Goal: Task Accomplishment & Management: Manage account settings

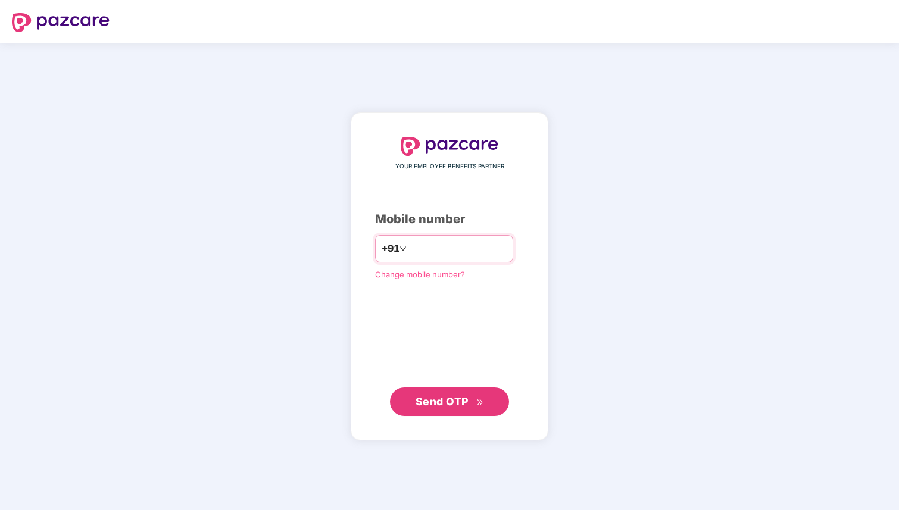
type input "**********"
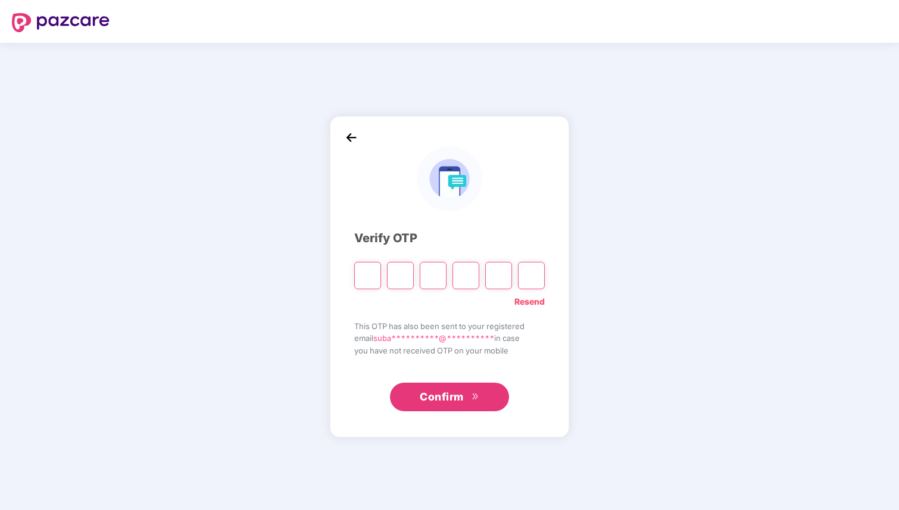
type input "*"
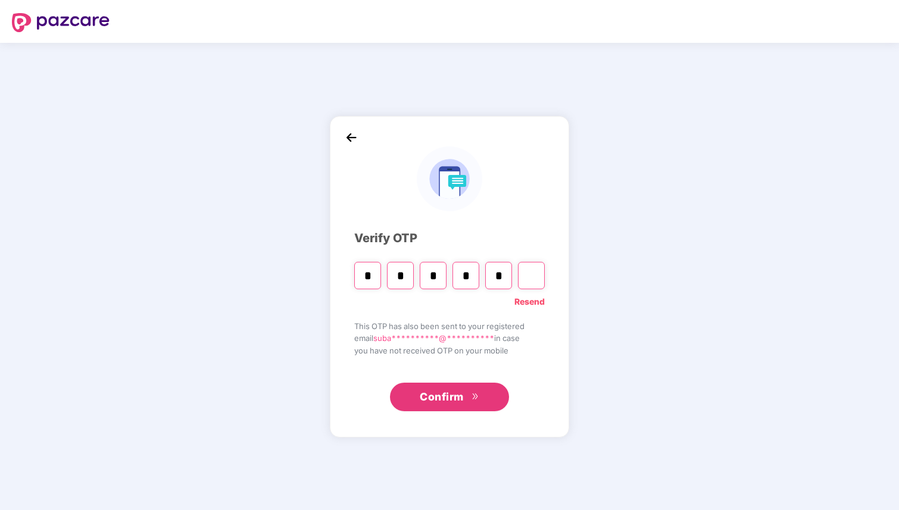
type input "*"
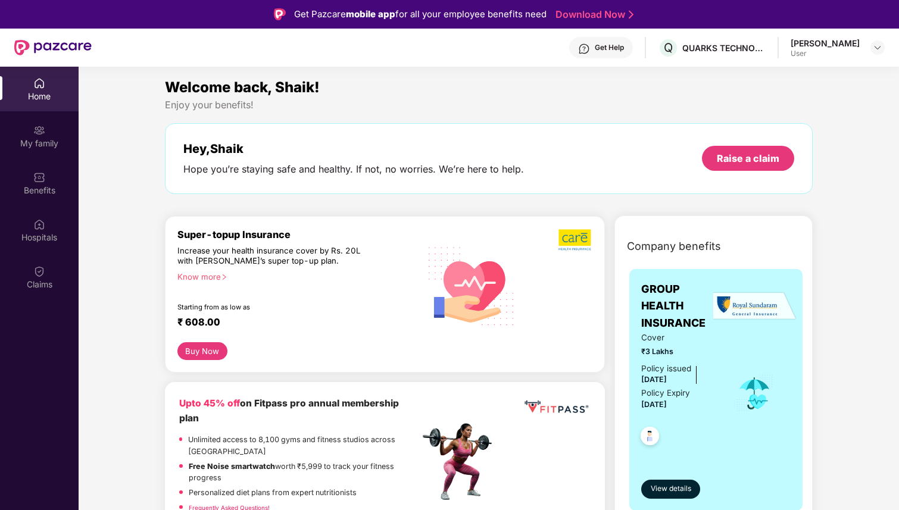
click at [295, 306] on div "Starting from as low as" at bounding box center [273, 307] width 192 height 8
click at [878, 54] on div at bounding box center [878, 47] width 14 height 14
click at [838, 45] on div "[PERSON_NAME]" at bounding box center [825, 43] width 69 height 11
click at [757, 52] on div "QUARKS TECHNOSOFT" at bounding box center [723, 47] width 83 height 11
click at [651, 116] on div "Welcome back, Shaik! Enjoy your benefits! Hey, [PERSON_NAME] you’re staying saf…" at bounding box center [488, 141] width 657 height 130
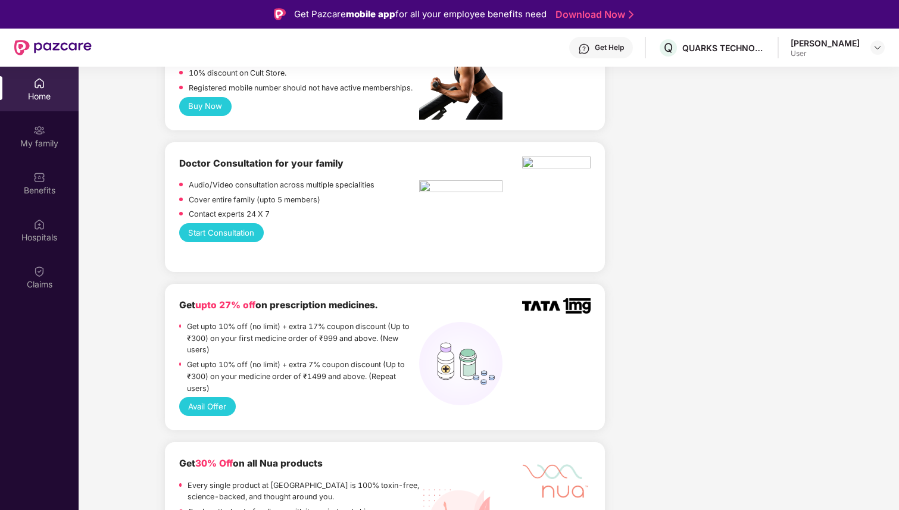
scroll to position [610, 0]
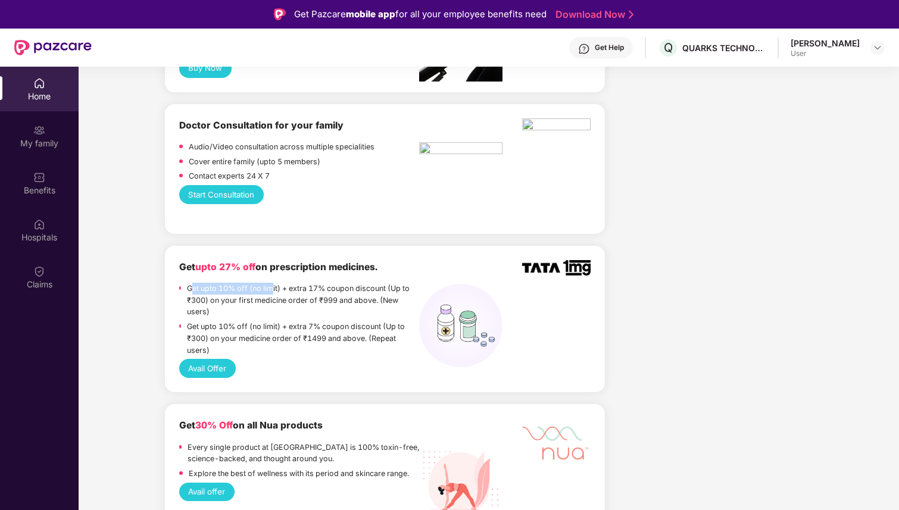
drag, startPoint x: 197, startPoint y: 274, endPoint x: 270, endPoint y: 279, distance: 73.4
click at [270, 283] on p "Get upto 10% off (no limit) + extra 17% coupon discount (Up to ₹300) on your fi…" at bounding box center [303, 300] width 232 height 35
click at [237, 285] on p "Get upto 10% off (no limit) + extra 17% coupon discount (Up to ₹300) on your fi…" at bounding box center [303, 300] width 232 height 35
drag, startPoint x: 182, startPoint y: 275, endPoint x: 292, endPoint y: 282, distance: 109.8
click at [292, 283] on div "Get upto 10% off (no limit) + extra 17% coupon discount (Up to ₹300) on your fi…" at bounding box center [299, 302] width 240 height 38
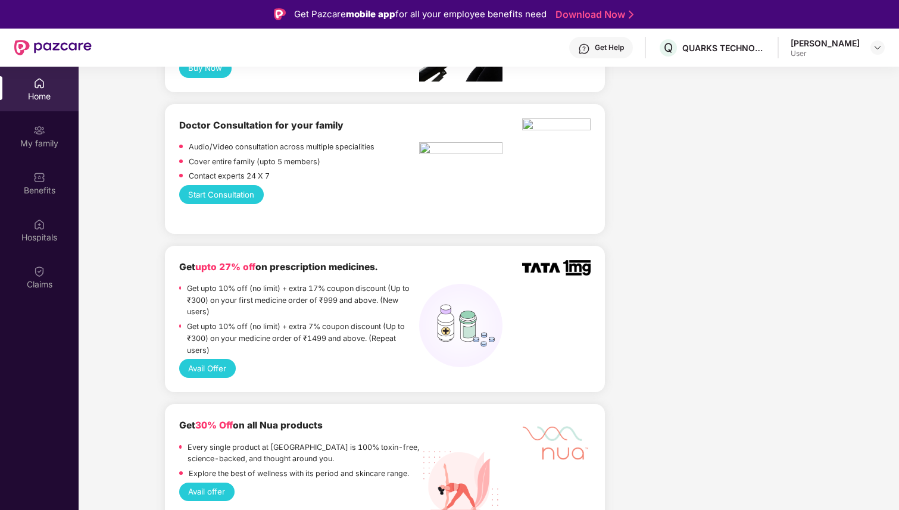
click at [302, 289] on p "Get upto 10% off (no limit) + extra 17% coupon discount (Up to ₹300) on your fi…" at bounding box center [303, 300] width 232 height 35
drag, startPoint x: 308, startPoint y: 291, endPoint x: 360, endPoint y: 297, distance: 51.6
click at [360, 297] on p "Get upto 10% off (no limit) + extra 17% coupon discount (Up to ₹300) on your fi…" at bounding box center [303, 300] width 232 height 35
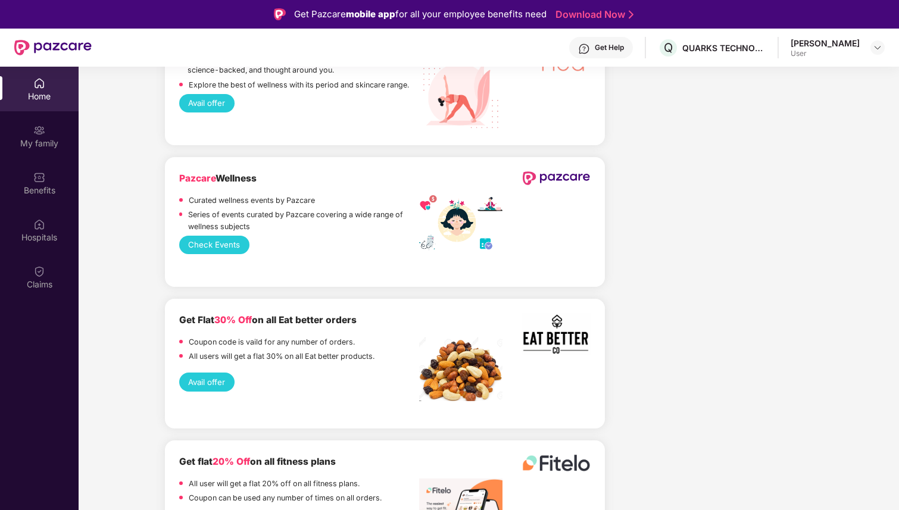
scroll to position [1147, 0]
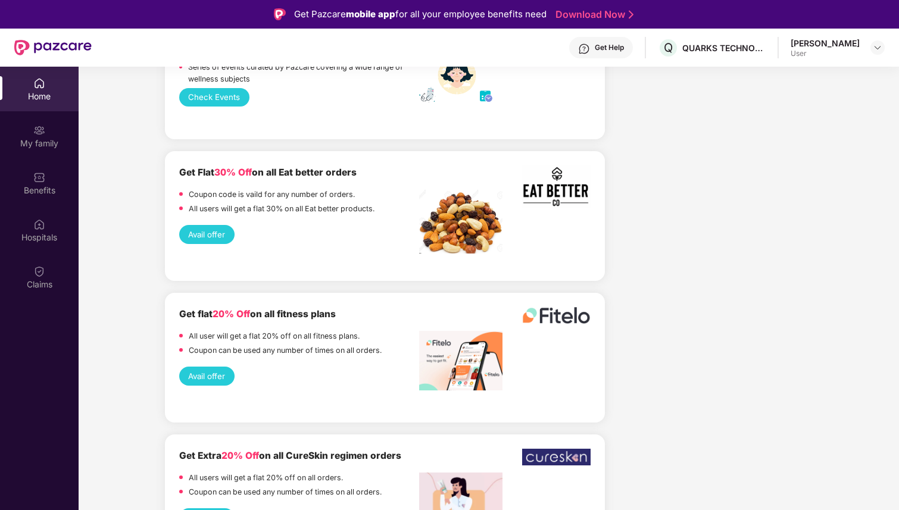
click at [222, 225] on button "Avail offer" at bounding box center [206, 234] width 55 height 19
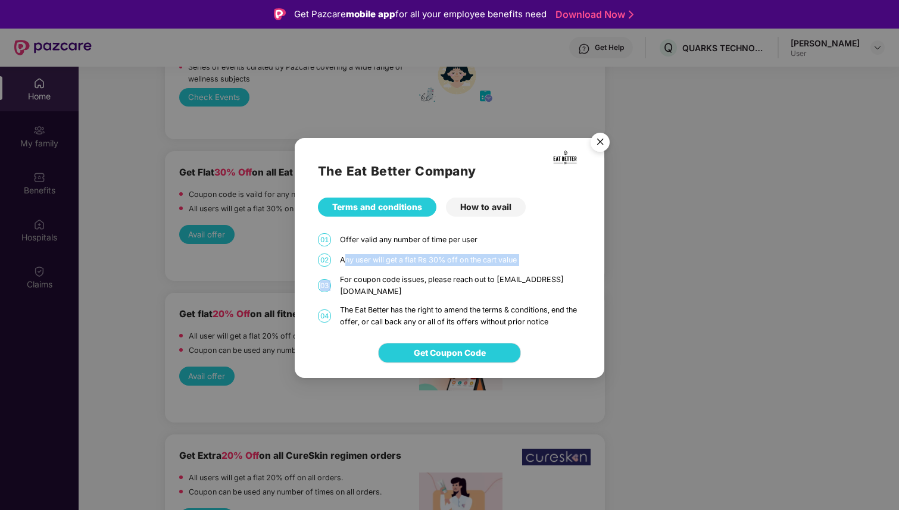
drag, startPoint x: 345, startPoint y: 268, endPoint x: 445, endPoint y: 276, distance: 100.3
click at [445, 276] on div "The Eat Better Company Terms and conditions How to avail 01 Offer valid any num…" at bounding box center [450, 232] width 310 height 189
click at [453, 304] on div "The Eat Better has the right to amend the terms & conditions, end the offer, or…" at bounding box center [461, 315] width 242 height 23
drag, startPoint x: 463, startPoint y: 338, endPoint x: 461, endPoint y: 277, distance: 60.2
click at [465, 301] on div "The Eat Better Company Terms and conditions How to avail 01 Offer valid any num…" at bounding box center [450, 257] width 310 height 239
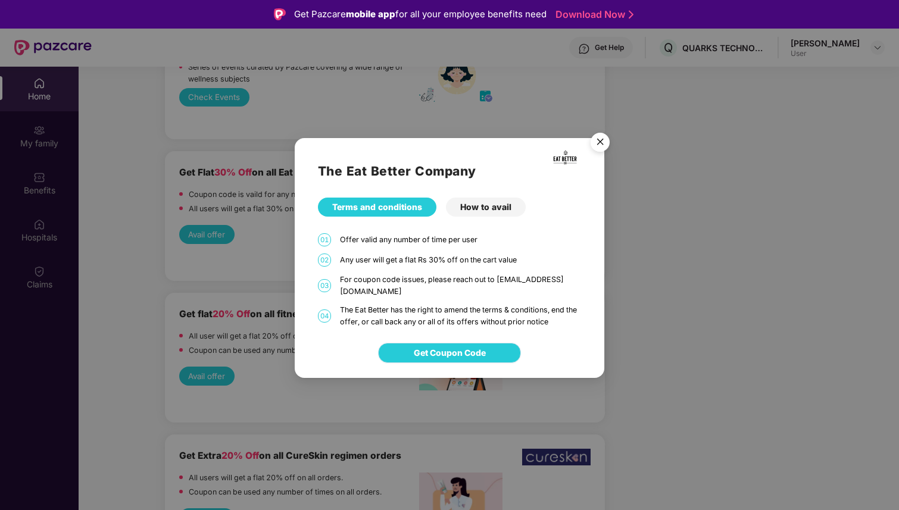
click at [467, 343] on button "Get Coupon Code" at bounding box center [449, 353] width 143 height 20
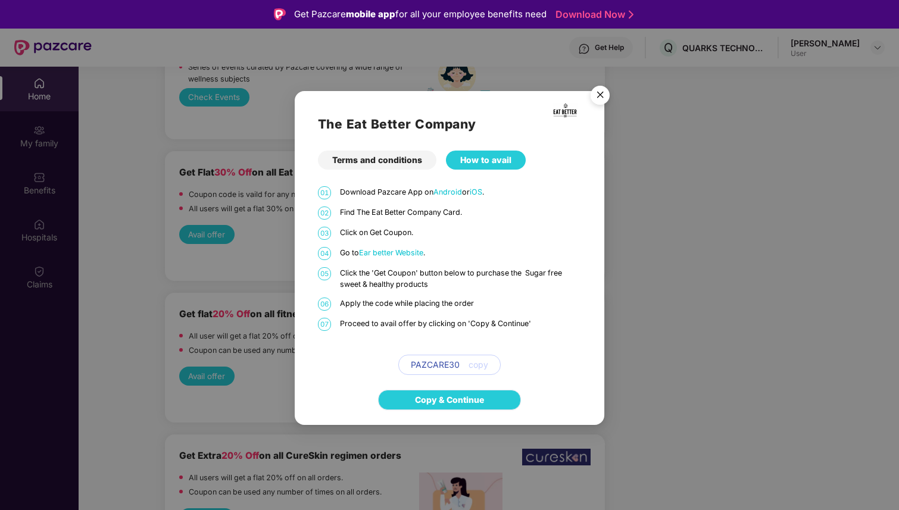
click at [483, 395] on link "Copy & Continue" at bounding box center [449, 400] width 69 height 13
click at [598, 93] on img "Close" at bounding box center [600, 96] width 33 height 33
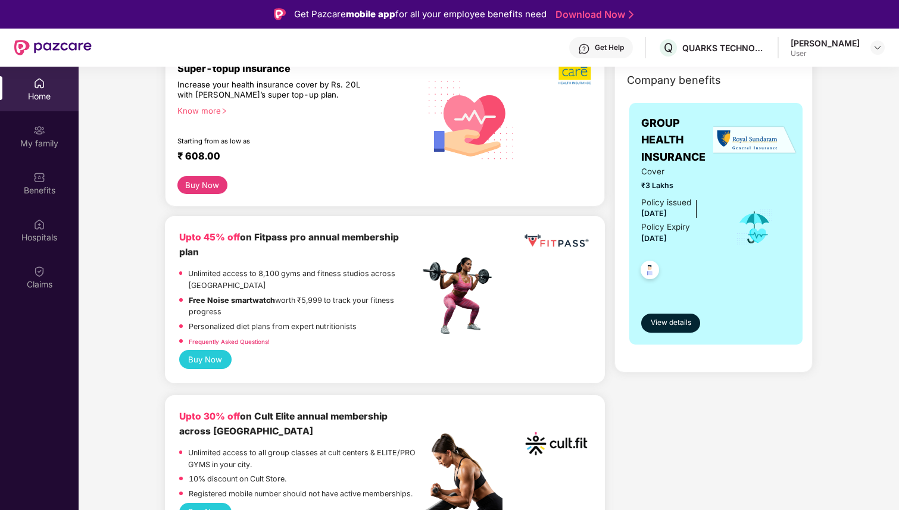
scroll to position [167, 0]
click at [216, 355] on button "Buy Now" at bounding box center [205, 359] width 52 height 19
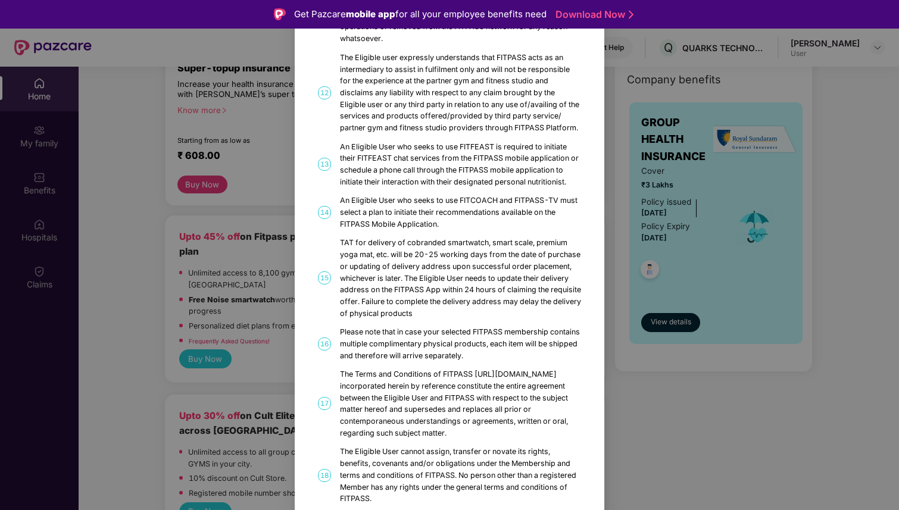
scroll to position [577, 0]
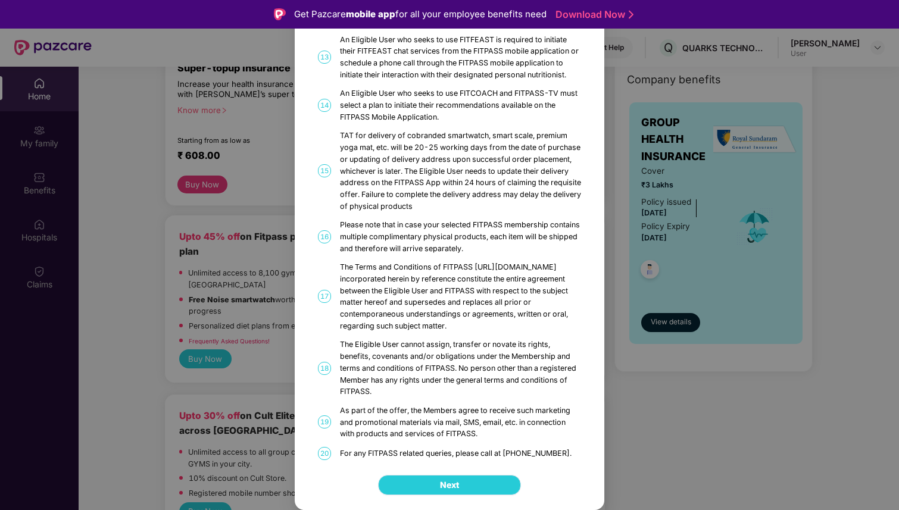
click at [479, 492] on button "Next" at bounding box center [449, 485] width 143 height 20
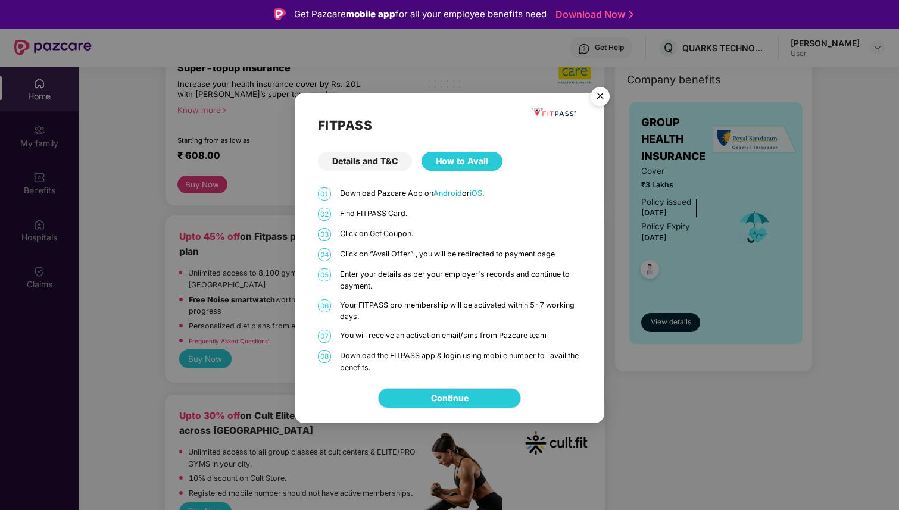
scroll to position [0, 0]
click at [469, 405] on link "Continue" at bounding box center [450, 398] width 38 height 13
click at [604, 95] on img "Close" at bounding box center [600, 98] width 33 height 33
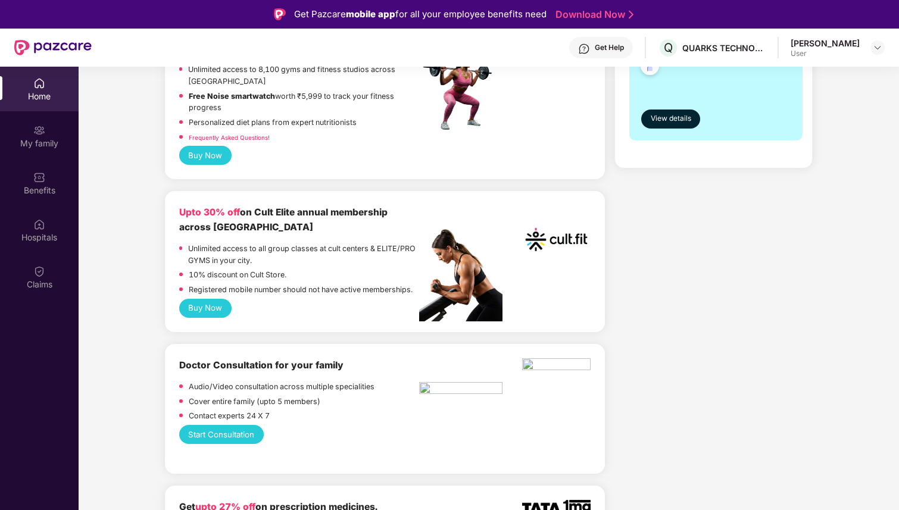
scroll to position [377, 0]
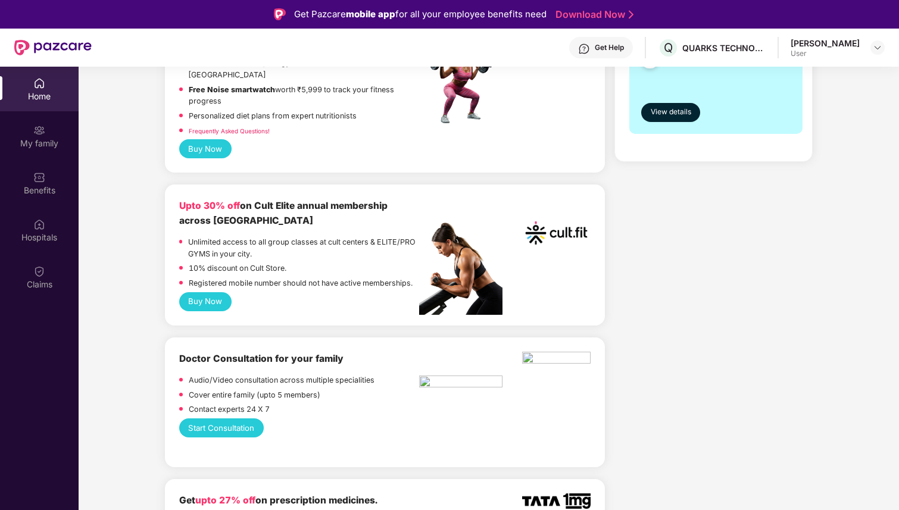
click at [210, 292] on button "Buy Now" at bounding box center [205, 301] width 52 height 19
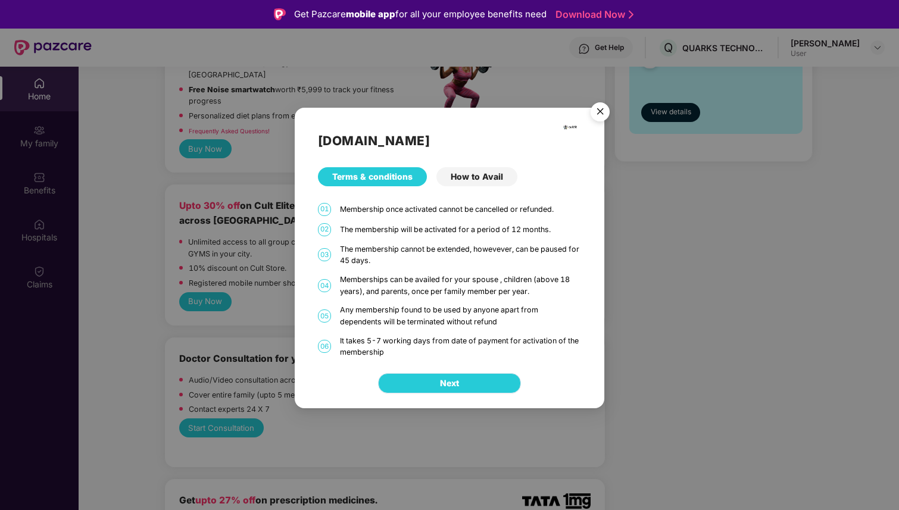
click at [498, 386] on button "Next" at bounding box center [449, 383] width 143 height 20
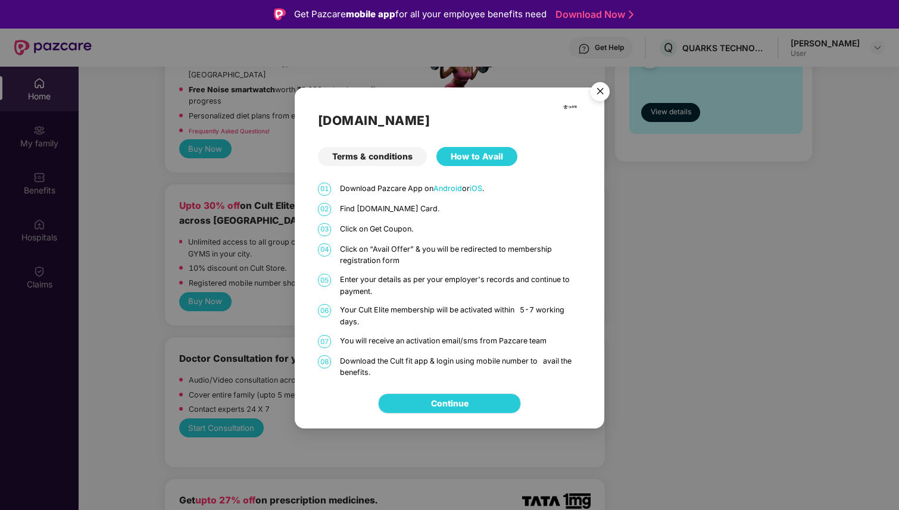
click at [469, 408] on link "Continue" at bounding box center [450, 403] width 38 height 13
click at [597, 93] on img "Close" at bounding box center [600, 93] width 33 height 33
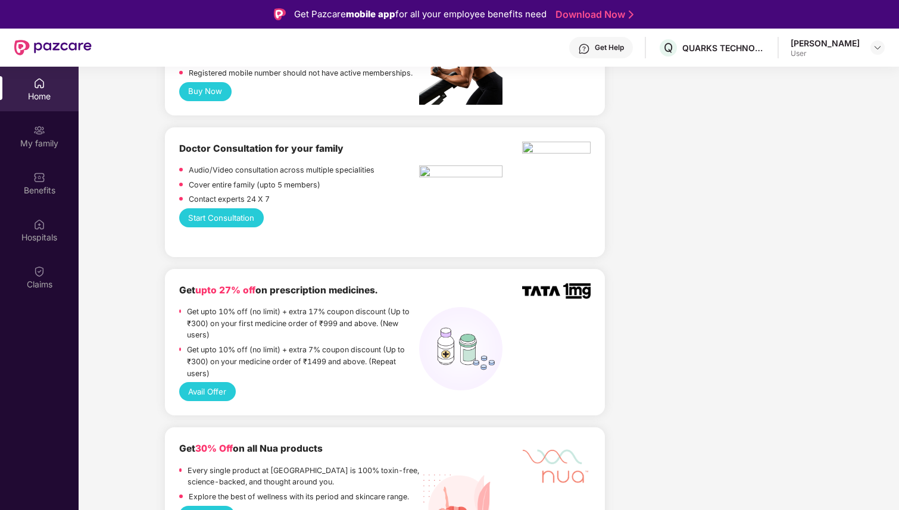
scroll to position [0, 0]
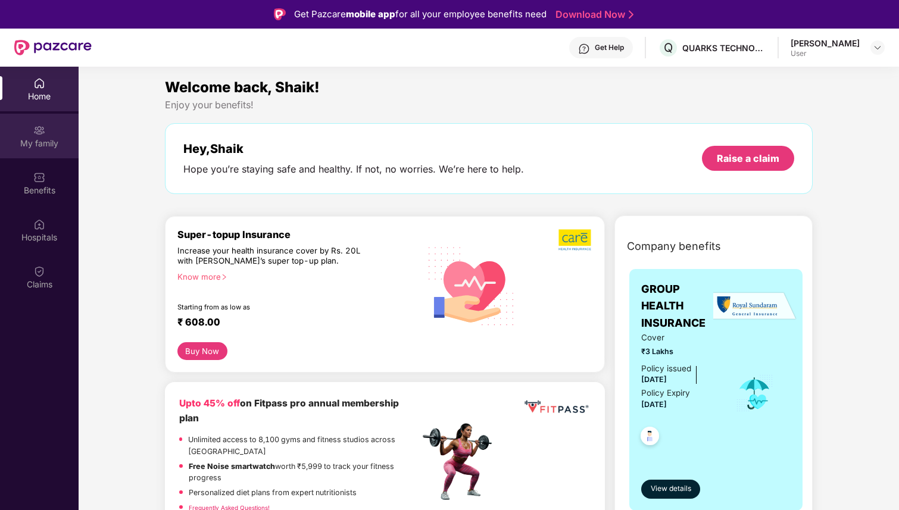
click at [55, 148] on div "My family" at bounding box center [39, 144] width 79 height 12
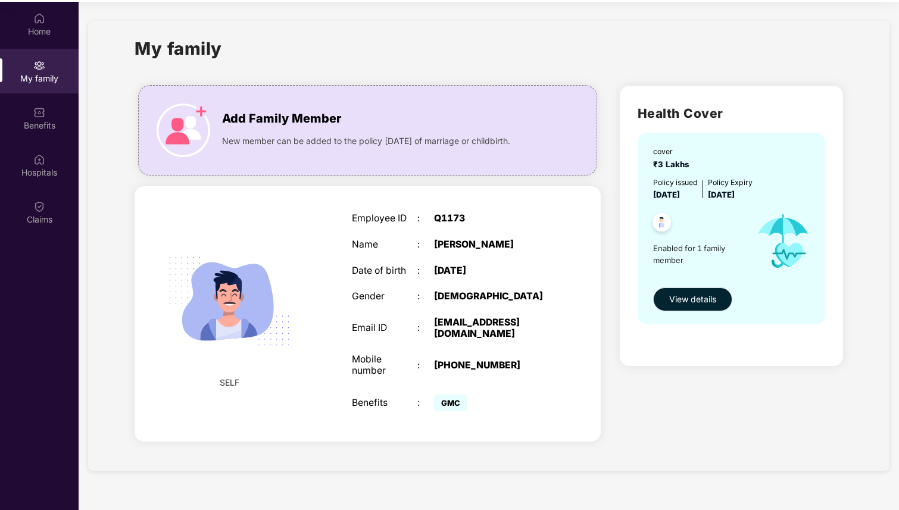
scroll to position [67, 0]
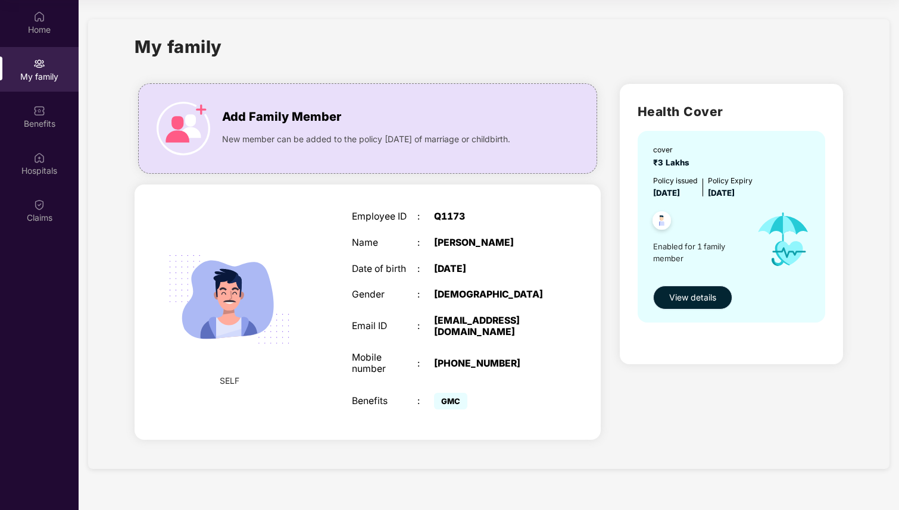
click at [716, 295] on button "View details" at bounding box center [692, 298] width 79 height 24
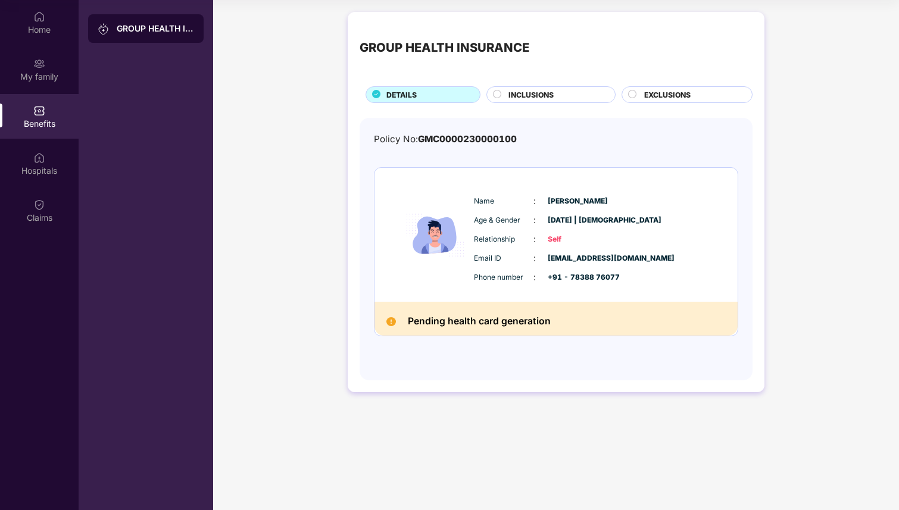
click at [542, 98] on span "INCLUSIONS" at bounding box center [531, 94] width 45 height 11
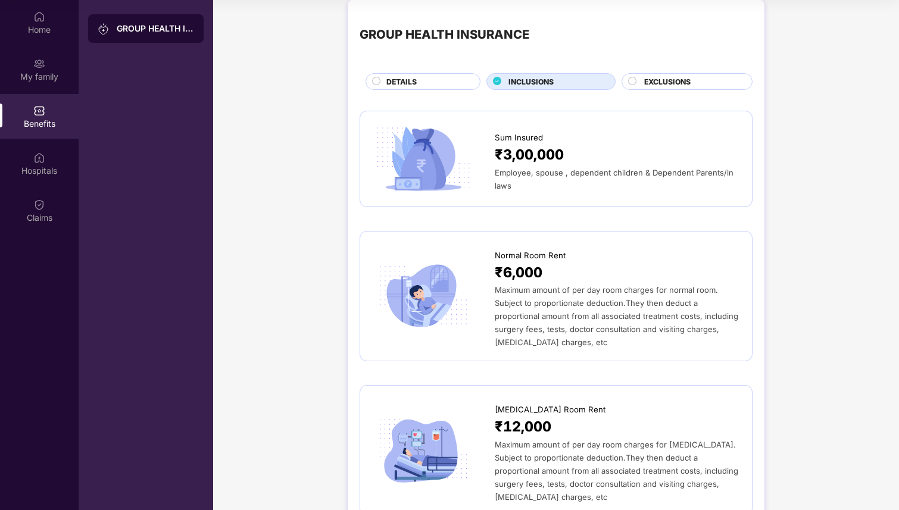
scroll to position [0, 0]
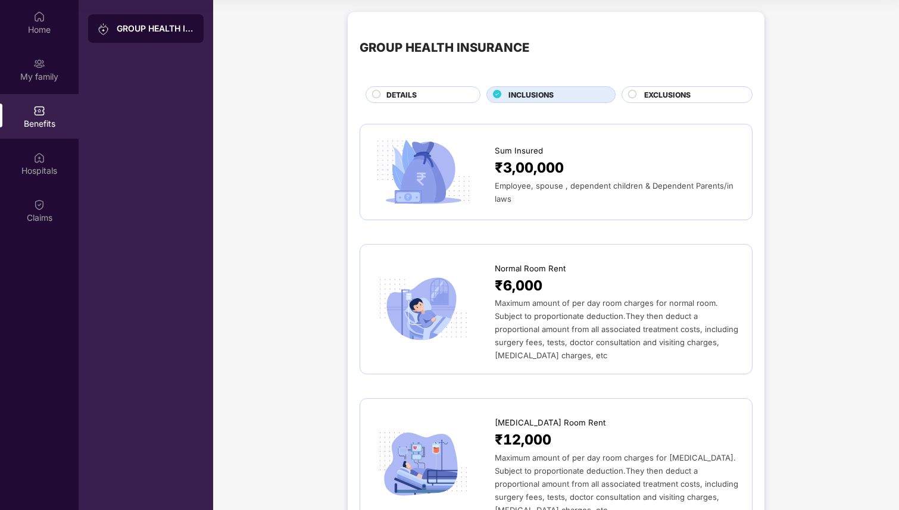
click at [679, 98] on span "EXCLUSIONS" at bounding box center [667, 94] width 46 height 11
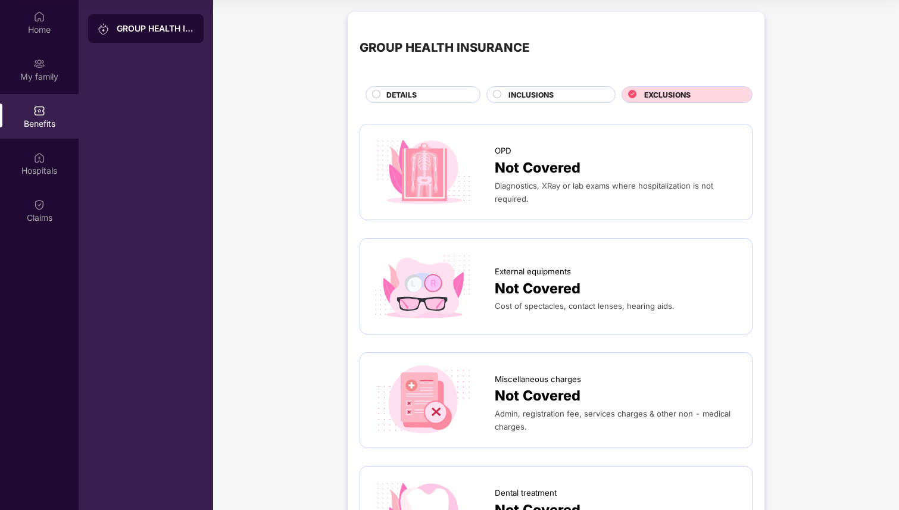
click at [419, 91] on div "DETAILS" at bounding box center [426, 95] width 93 height 13
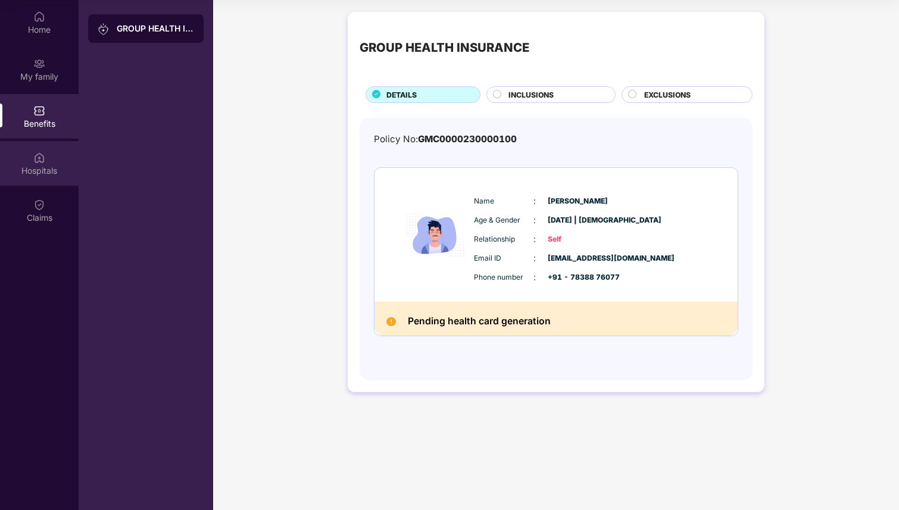
click at [57, 163] on div "Hospitals" at bounding box center [39, 163] width 79 height 45
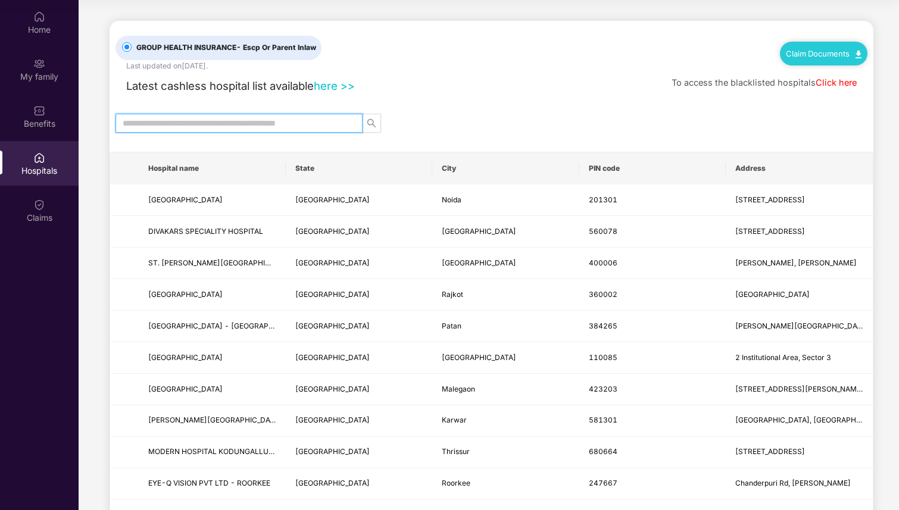
click at [225, 120] on input "text" at bounding box center [234, 123] width 223 height 13
type input "*******"
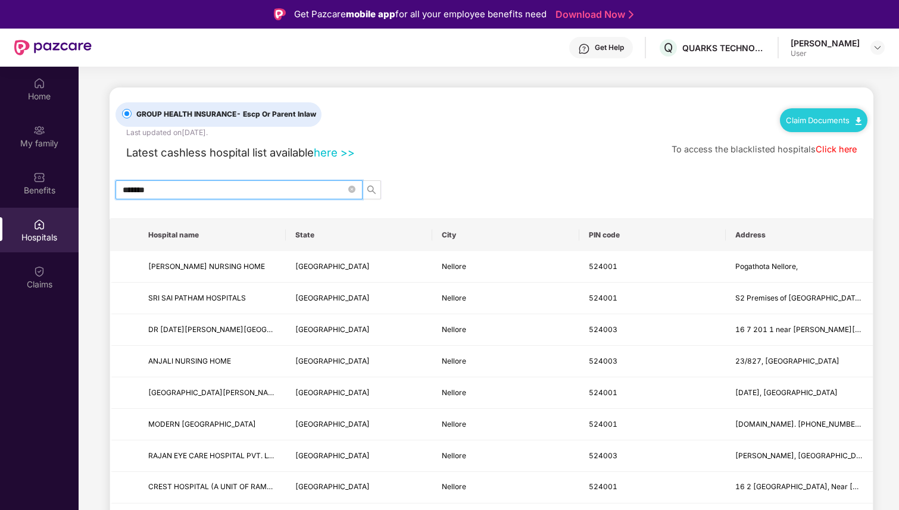
click at [183, 182] on span "*******" at bounding box center [239, 189] width 247 height 19
click at [52, 276] on div "Claims" at bounding box center [39, 277] width 79 height 45
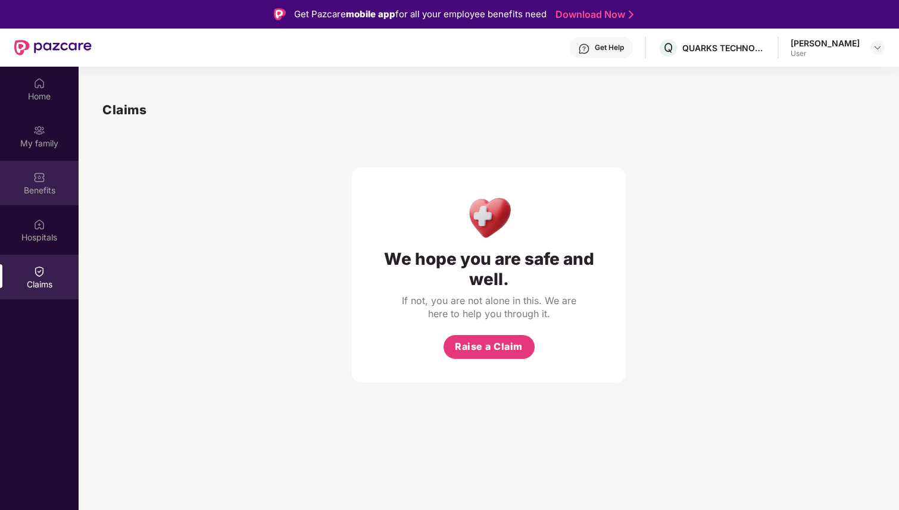
click at [71, 182] on div "Benefits" at bounding box center [39, 183] width 79 height 45
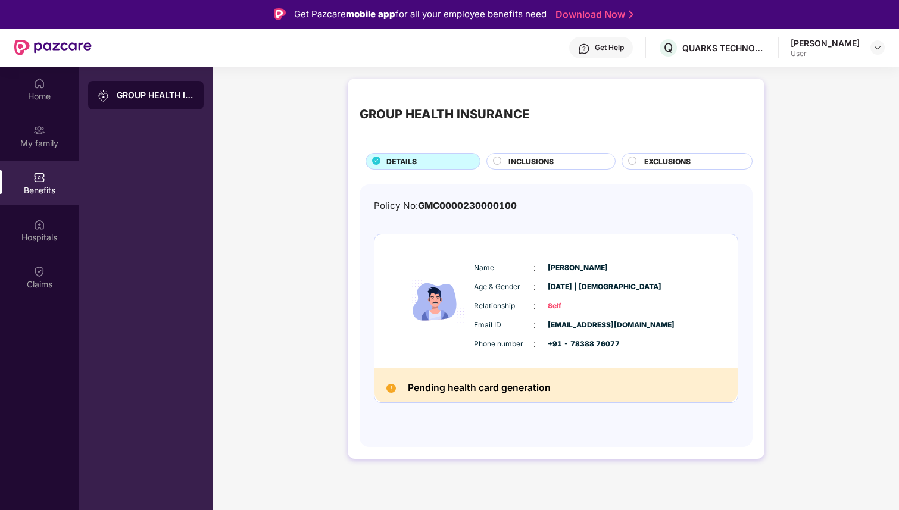
click at [506, 388] on h2 "Pending health card generation" at bounding box center [479, 388] width 143 height 16
click at [564, 381] on div "Pending health card generation" at bounding box center [556, 386] width 363 height 34
click at [169, 101] on div "GROUP HEALTH INSURANCE" at bounding box center [146, 95] width 116 height 29
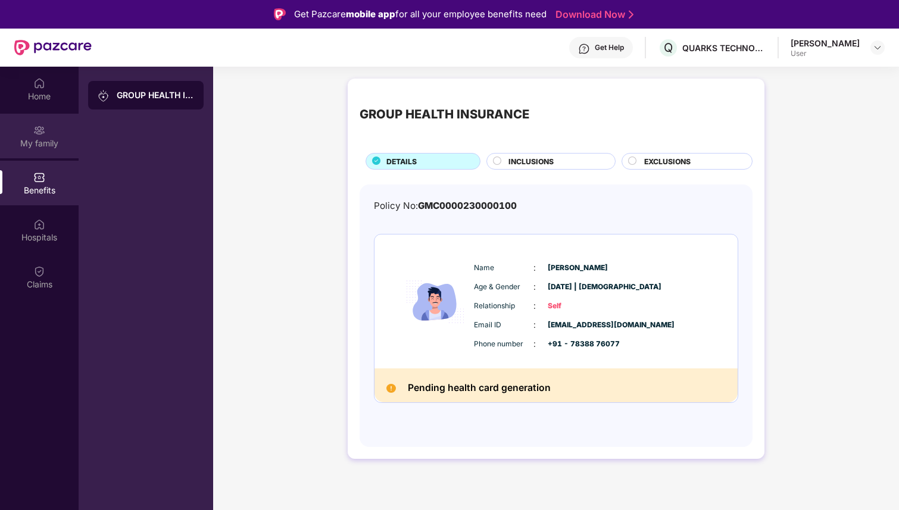
click at [33, 123] on div at bounding box center [39, 129] width 12 height 12
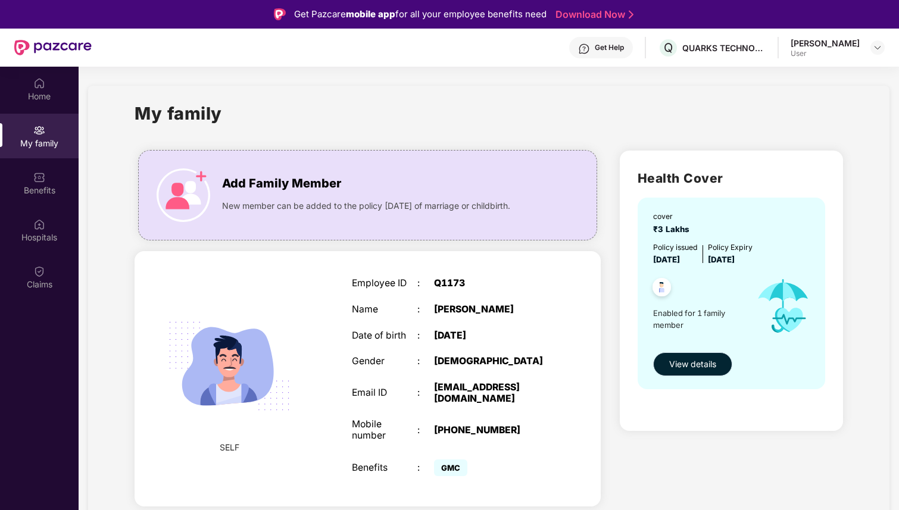
click at [704, 362] on span "View details" at bounding box center [692, 364] width 47 height 13
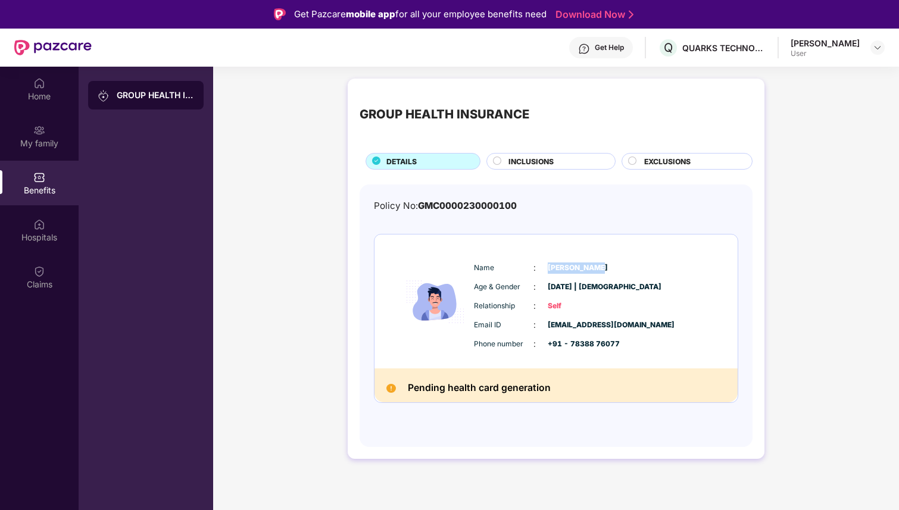
drag, startPoint x: 547, startPoint y: 270, endPoint x: 591, endPoint y: 265, distance: 44.9
click at [594, 265] on span "[PERSON_NAME]" at bounding box center [578, 268] width 60 height 11
drag, startPoint x: 564, startPoint y: 282, endPoint x: 654, endPoint y: 278, distance: 90.0
click at [657, 279] on div "Name : [PERSON_NAME] Age & Gender : [DATE] | [DEMOGRAPHIC_DATA] Relationship : …" at bounding box center [592, 305] width 242 height 101
click at [595, 305] on span "Self" at bounding box center [578, 306] width 60 height 11
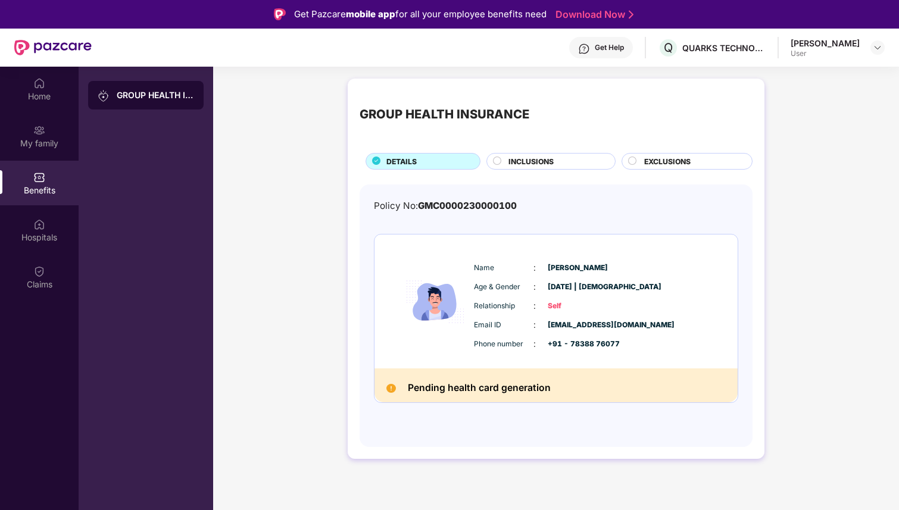
drag, startPoint x: 625, startPoint y: 342, endPoint x: 609, endPoint y: 268, distance: 76.0
click at [609, 268] on div "Name : [PERSON_NAME] Age & Gender : [DATE] | [DEMOGRAPHIC_DATA] Relationship : …" at bounding box center [592, 305] width 242 height 101
click at [66, 145] on div "My family" at bounding box center [39, 144] width 79 height 12
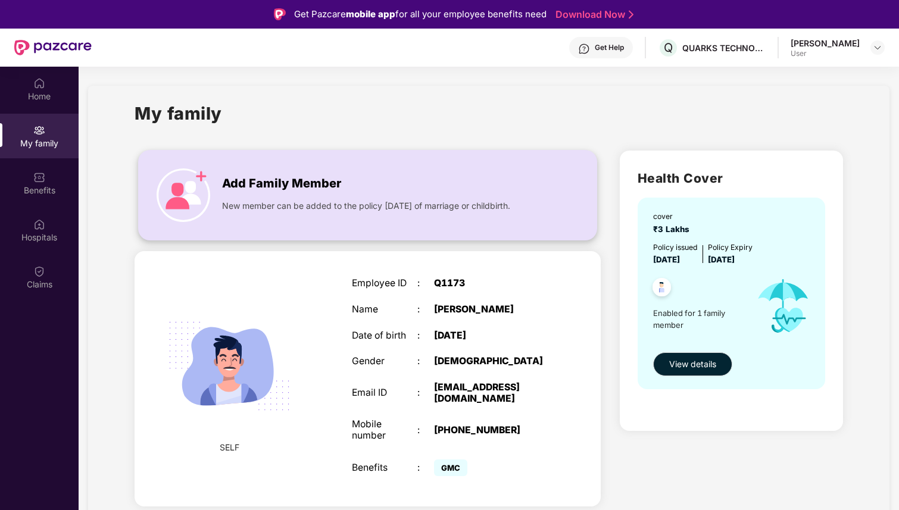
drag, startPoint x: 417, startPoint y: 192, endPoint x: 393, endPoint y: 192, distance: 23.8
click at [393, 192] on div "Add Family Member" at bounding box center [380, 181] width 316 height 24
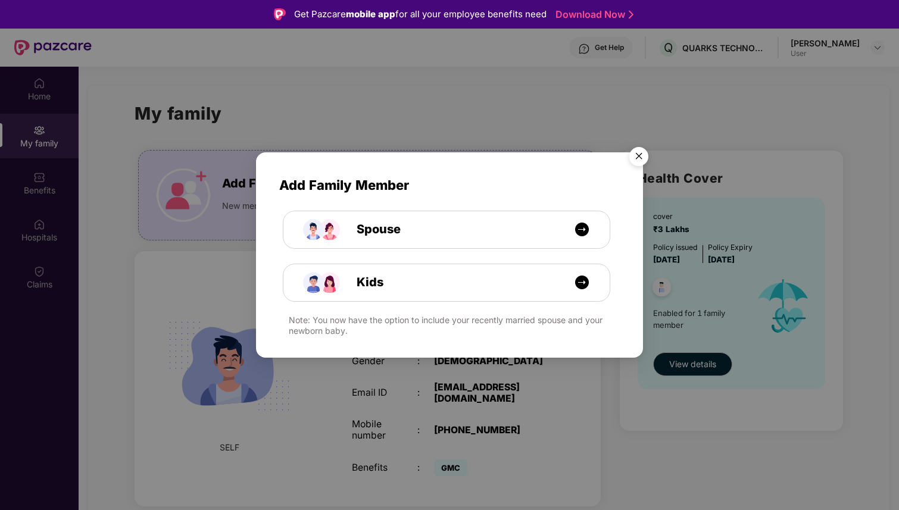
click at [200, 176] on div "Add Family Member Spouse Kids Note: You now have the option to include your rec…" at bounding box center [449, 255] width 899 height 510
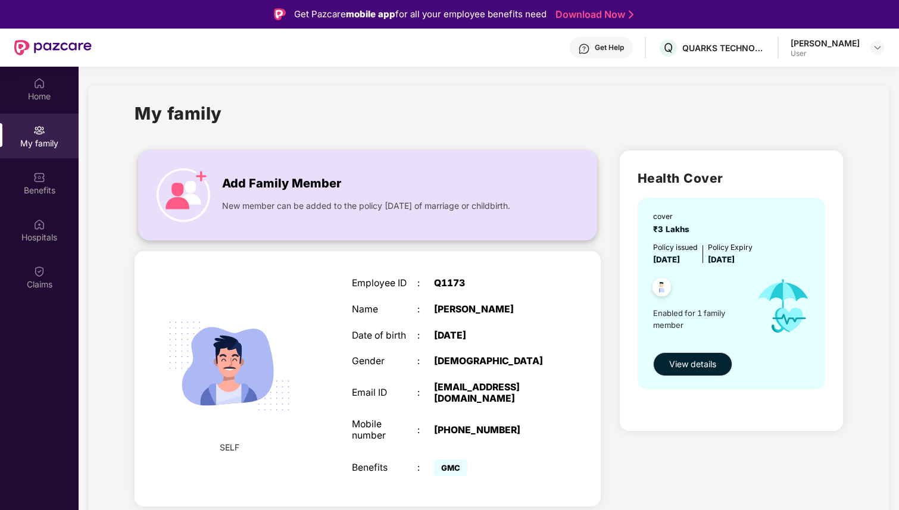
click at [285, 204] on span "New member can be added to the policy [DATE] of marriage or childbirth." at bounding box center [366, 205] width 288 height 13
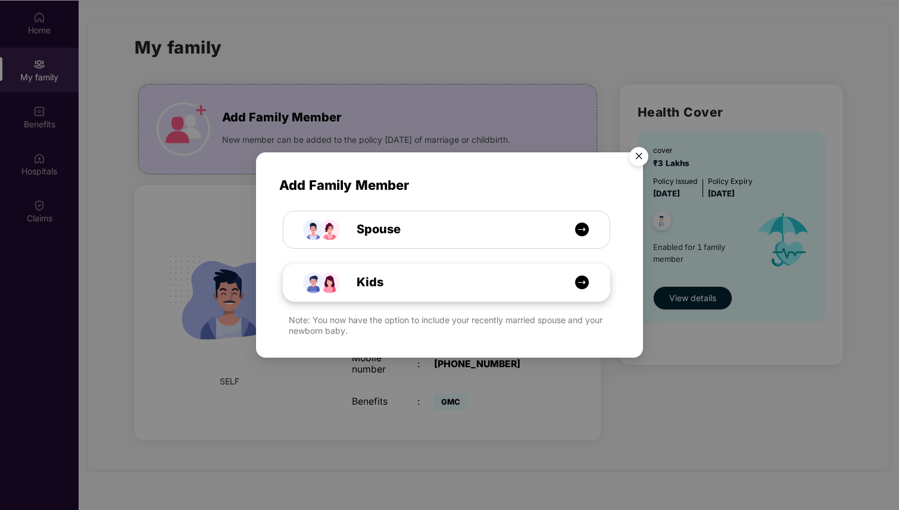
scroll to position [64, 0]
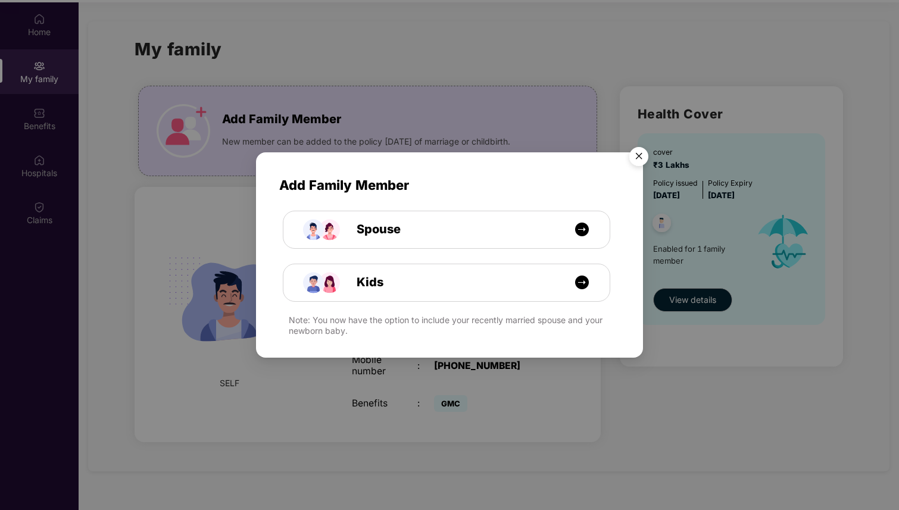
click at [641, 157] on img "Close" at bounding box center [638, 158] width 33 height 33
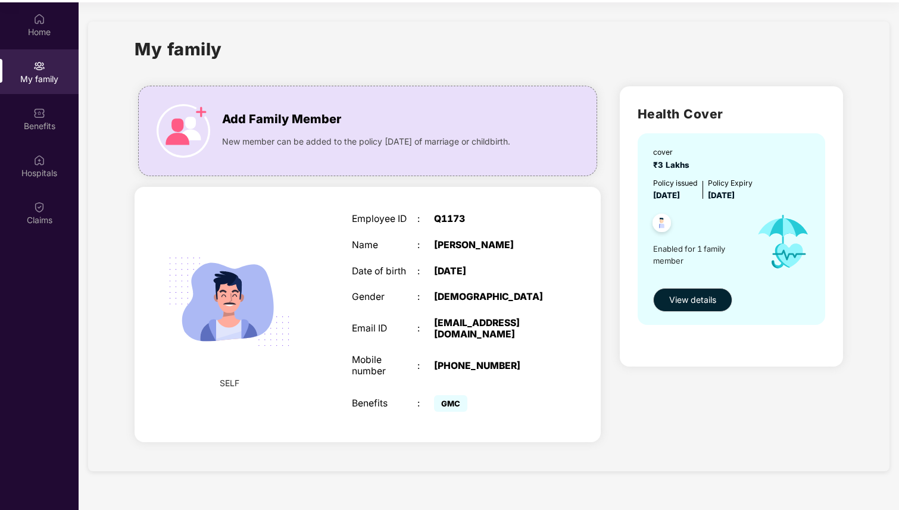
click at [233, 390] on span "SELF" at bounding box center [230, 383] width 20 height 13
click at [55, 117] on div "Benefits" at bounding box center [39, 118] width 79 height 45
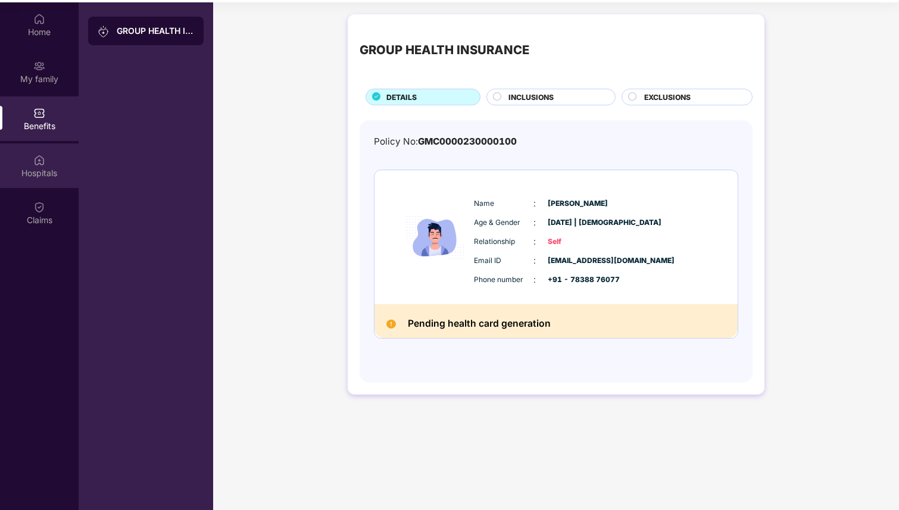
click at [59, 163] on div "Hospitals" at bounding box center [39, 165] width 79 height 45
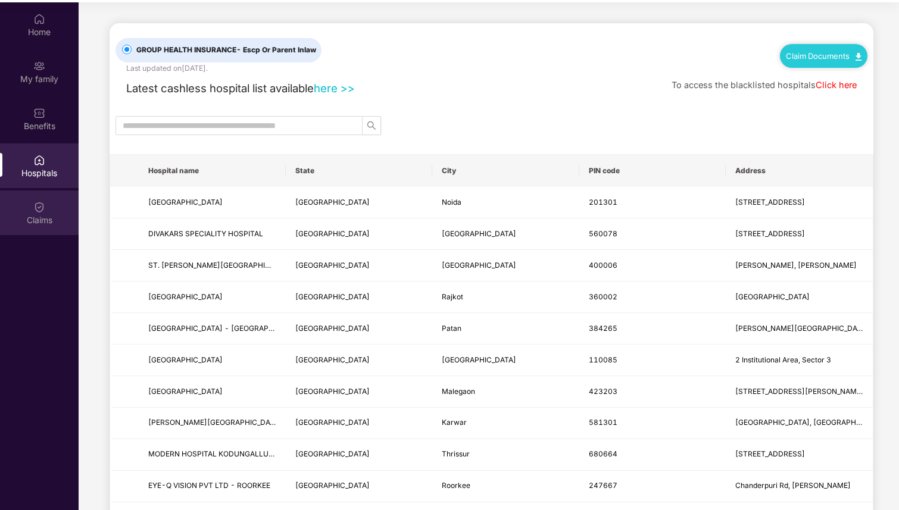
click at [45, 208] on div "Claims" at bounding box center [39, 213] width 79 height 45
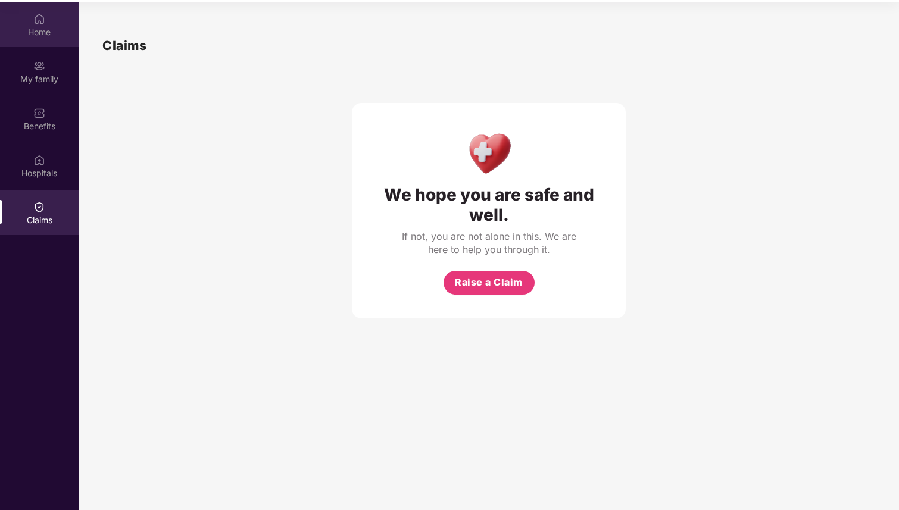
click at [39, 26] on div "Home" at bounding box center [39, 32] width 79 height 12
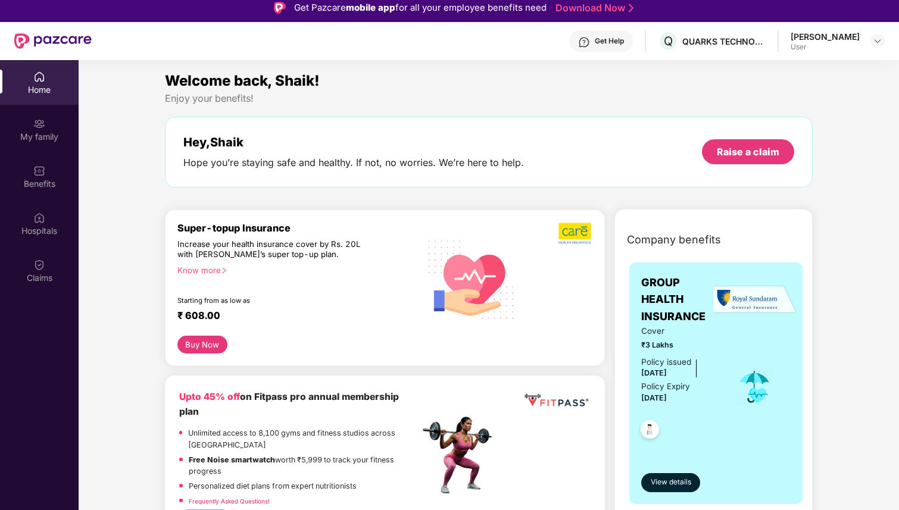
scroll to position [0, 0]
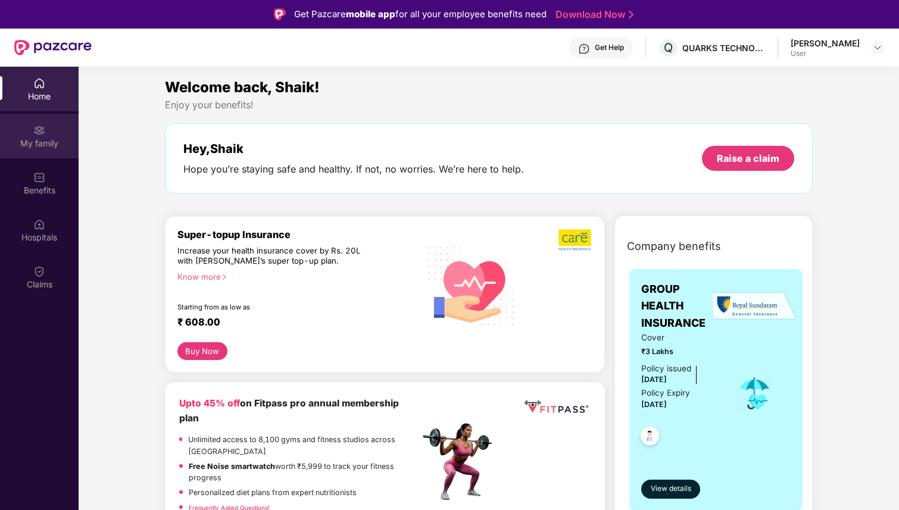
click at [43, 143] on div "My family" at bounding box center [39, 144] width 79 height 12
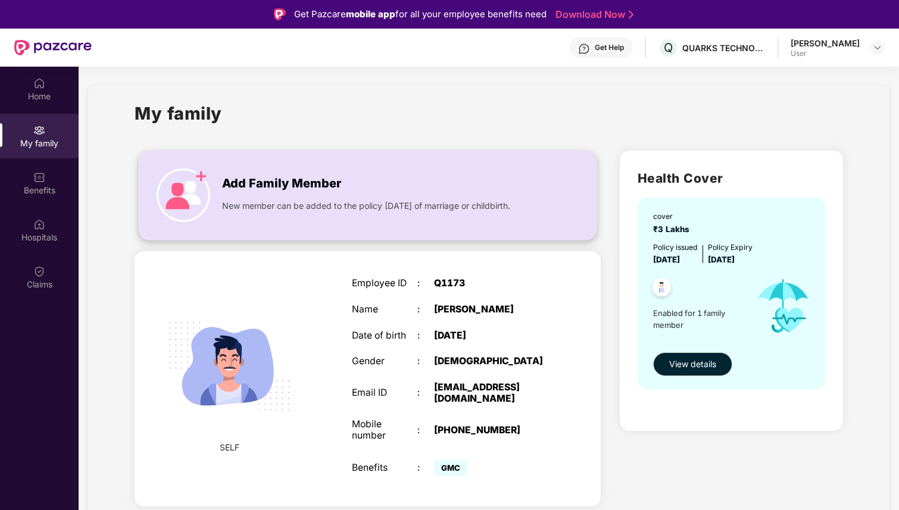
click at [217, 184] on div "Add Family Member New member can be added to the policy [DATE] of marriage or c…" at bounding box center [368, 195] width 458 height 65
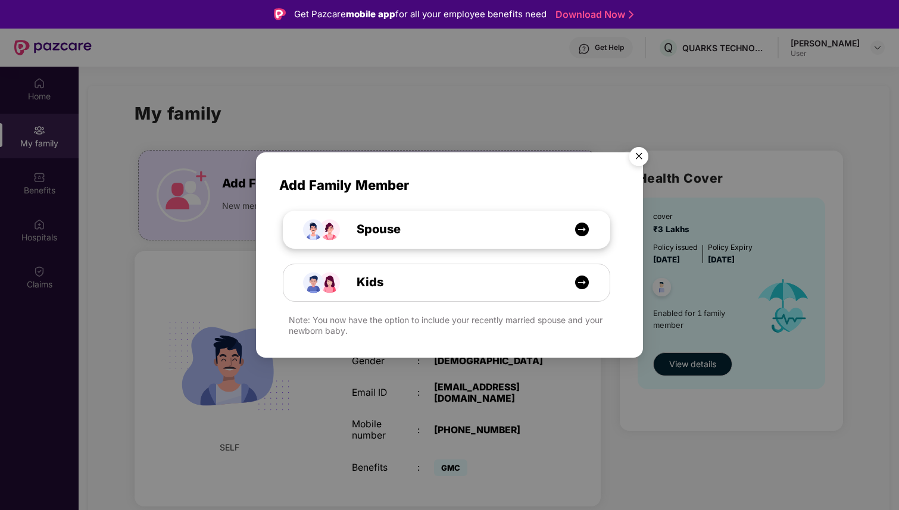
click at [429, 215] on div "Spouse" at bounding box center [446, 229] width 326 height 37
select select "****"
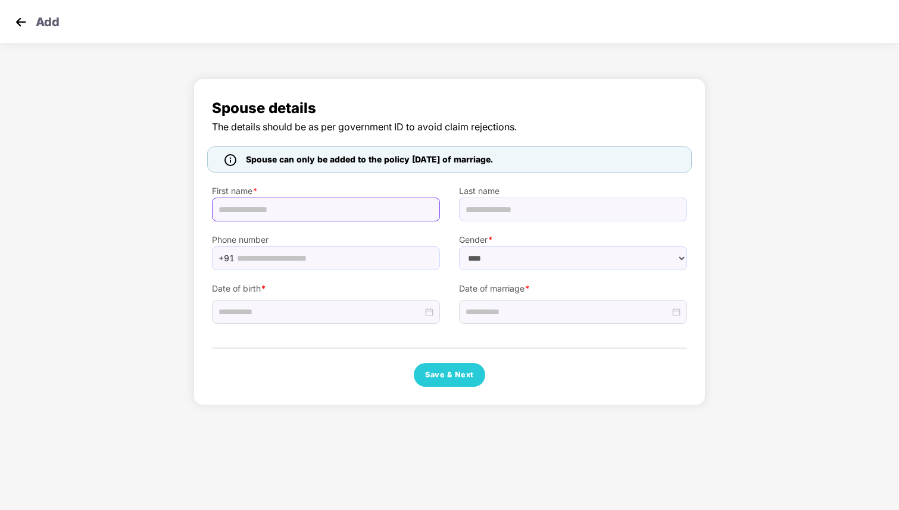
click at [340, 216] on input "text" at bounding box center [326, 210] width 228 height 24
type input "*******"
click at [350, 74] on div "Spouse details The details should be as per government ID to avoid claim reject…" at bounding box center [450, 239] width 512 height 333
click at [23, 20] on img at bounding box center [21, 22] width 18 height 18
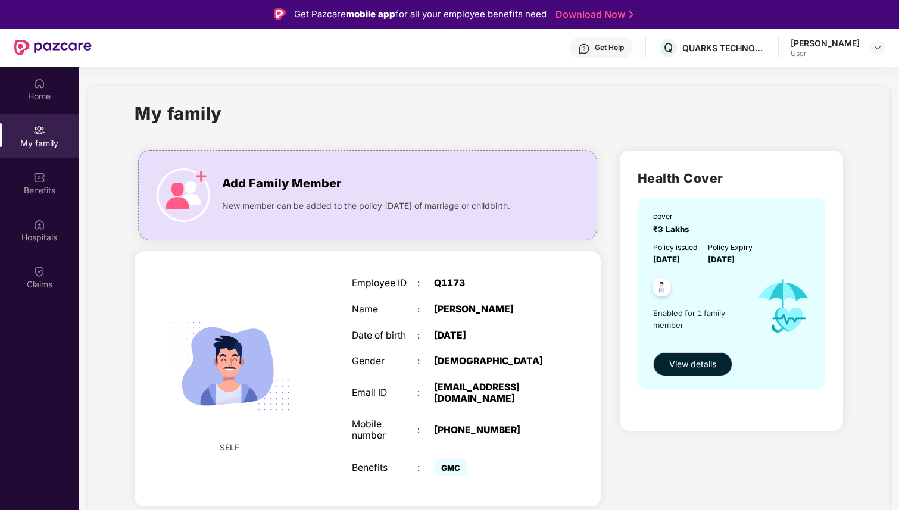
click at [654, 282] on img at bounding box center [661, 288] width 29 height 29
click at [608, 46] on div "Get Help" at bounding box center [609, 48] width 29 height 10
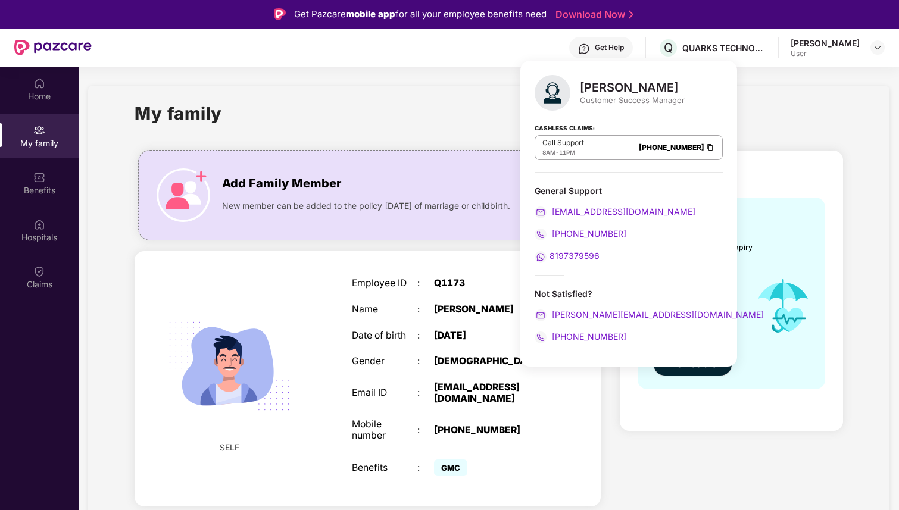
click at [595, 254] on span "8197379596" at bounding box center [575, 256] width 50 height 10
click at [593, 334] on span "[PHONE_NUMBER]" at bounding box center [588, 337] width 77 height 10
click at [639, 150] on link "[PHONE_NUMBER]" at bounding box center [671, 147] width 65 height 9
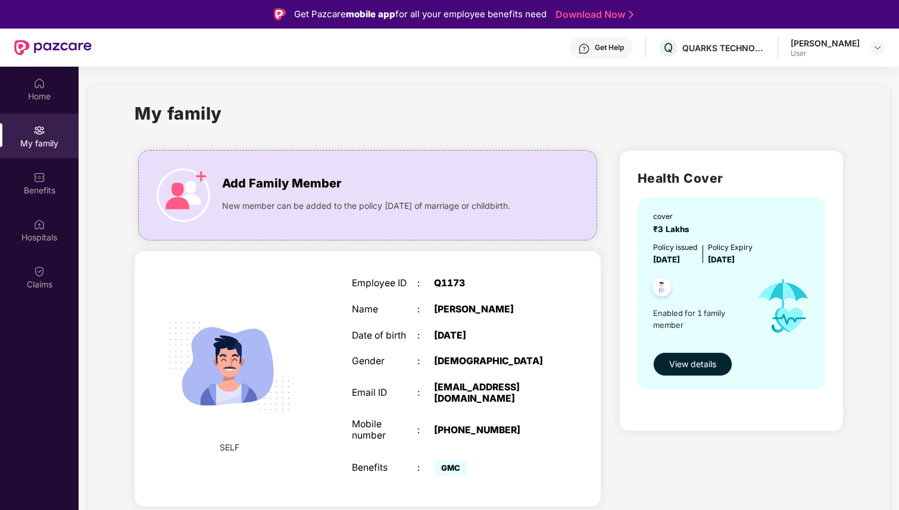
click at [453, 267] on div "Employee ID : Q1173 Name : [PERSON_NAME] Date of birth : [DEMOGRAPHIC_DATA] Gen…" at bounding box center [450, 378] width 221 height 231
drag, startPoint x: 435, startPoint y: 285, endPoint x: 491, endPoint y: 283, distance: 56.0
click at [491, 283] on div "Q1173" at bounding box center [491, 283] width 115 height 11
click at [454, 310] on div "[PERSON_NAME]" at bounding box center [491, 309] width 115 height 11
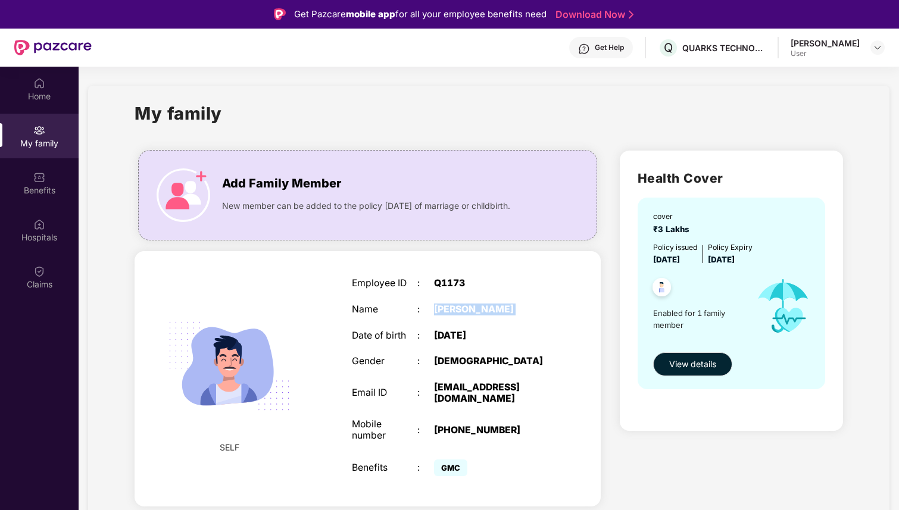
click at [454, 310] on div "[PERSON_NAME]" at bounding box center [491, 309] width 115 height 11
click at [460, 342] on div "[DATE]" at bounding box center [491, 335] width 115 height 11
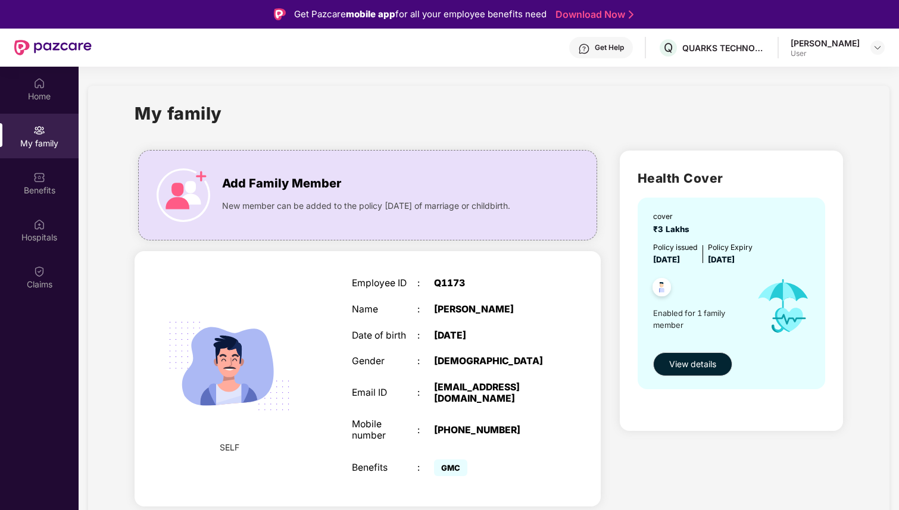
click at [457, 371] on div "Employee ID : Q1173 Name : [PERSON_NAME] Date of birth : [DEMOGRAPHIC_DATA] Gen…" at bounding box center [450, 378] width 221 height 231
drag, startPoint x: 440, startPoint y: 392, endPoint x: 498, endPoint y: 420, distance: 64.7
click at [500, 422] on div "Employee ID : Q1173 Name : [PERSON_NAME] Date of birth : [DEMOGRAPHIC_DATA] Gen…" at bounding box center [450, 378] width 221 height 231
click at [491, 430] on div "[PHONE_NUMBER]" at bounding box center [491, 430] width 115 height 11
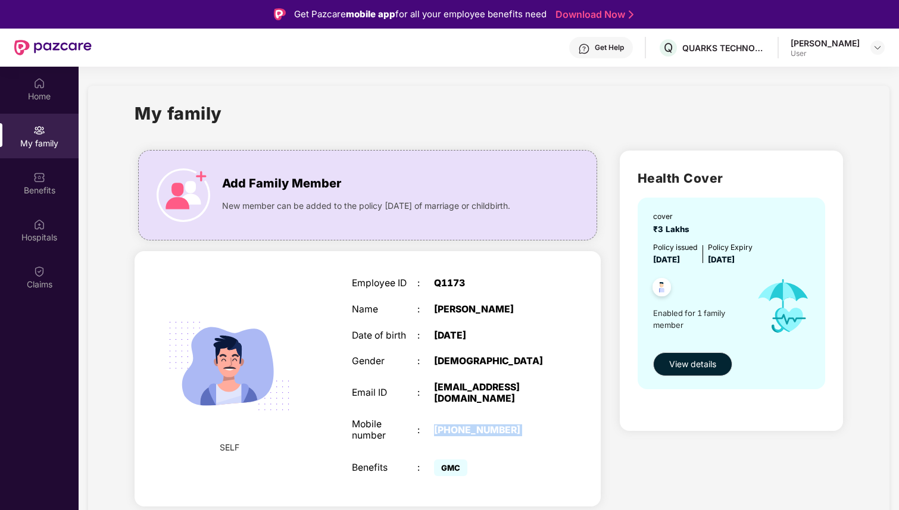
click at [491, 430] on div "[PHONE_NUMBER]" at bounding box center [491, 430] width 115 height 11
click at [494, 453] on div "Employee ID : Q1173 Name : [PERSON_NAME] Date of birth : [DEMOGRAPHIC_DATA] Gen…" at bounding box center [450, 378] width 221 height 231
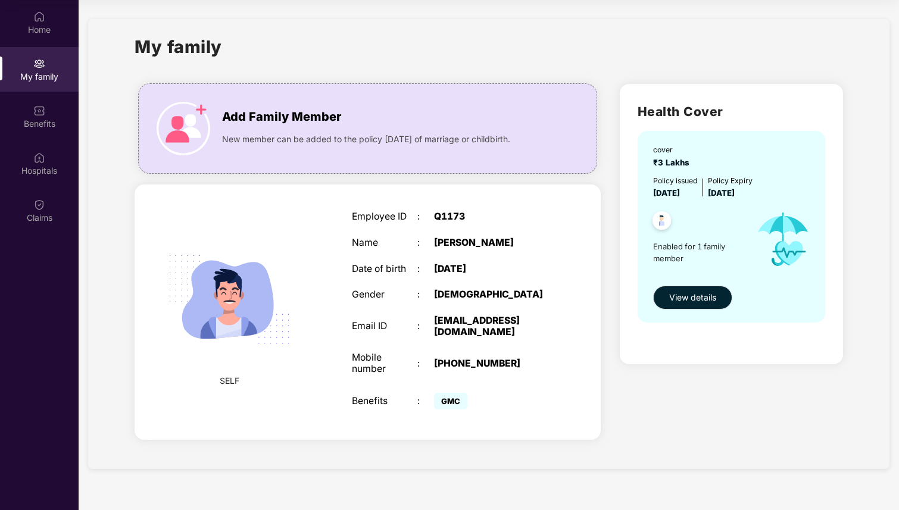
click at [425, 338] on div "Email ID : [EMAIL_ADDRESS][DOMAIN_NAME]" at bounding box center [450, 327] width 197 height 22
click at [660, 223] on img at bounding box center [661, 222] width 29 height 29
click at [682, 295] on span "View details" at bounding box center [692, 297] width 47 height 13
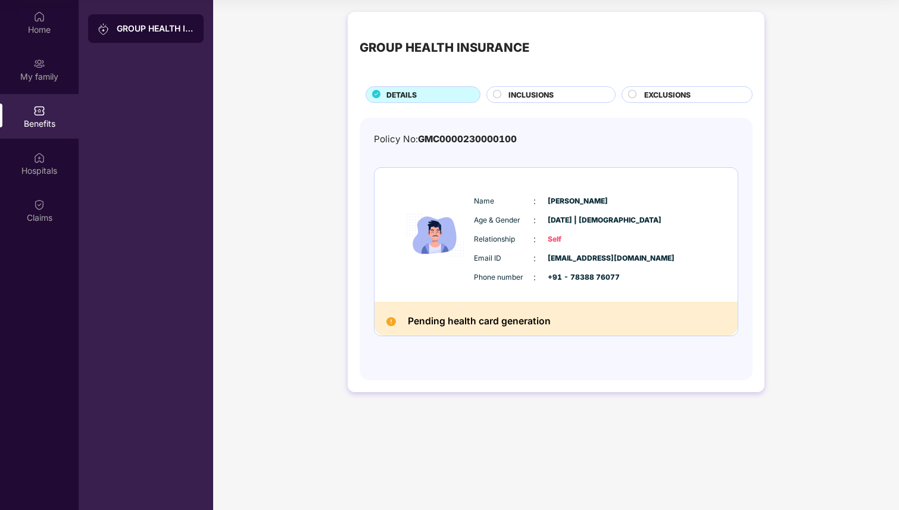
click at [188, 38] on div "GROUP HEALTH INSURANCE" at bounding box center [146, 28] width 116 height 29
click at [407, 91] on span "DETAILS" at bounding box center [401, 94] width 30 height 11
click at [545, 98] on span "INCLUSIONS" at bounding box center [531, 94] width 45 height 11
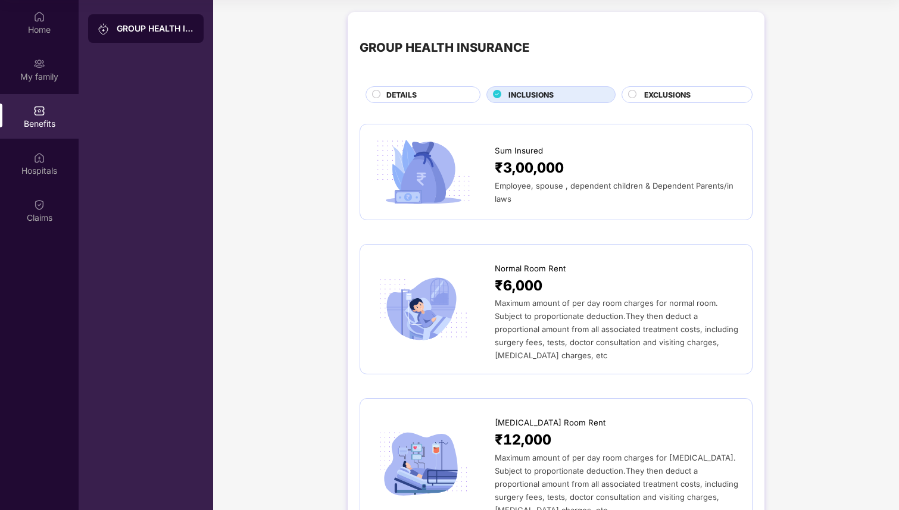
click at [563, 189] on span "Employee, spouse , dependent children & Dependent Parents/in laws" at bounding box center [614, 192] width 239 height 23
click at [559, 166] on span "₹3,00,000" at bounding box center [529, 168] width 69 height 22
click at [511, 174] on span "₹3,00,000" at bounding box center [529, 168] width 69 height 22
click at [519, 194] on div "Employee, spouse , dependent children & Dependent Parents/in laws" at bounding box center [617, 192] width 245 height 26
click at [532, 195] on div "Employee, spouse , dependent children & Dependent Parents/in laws" at bounding box center [617, 192] width 245 height 26
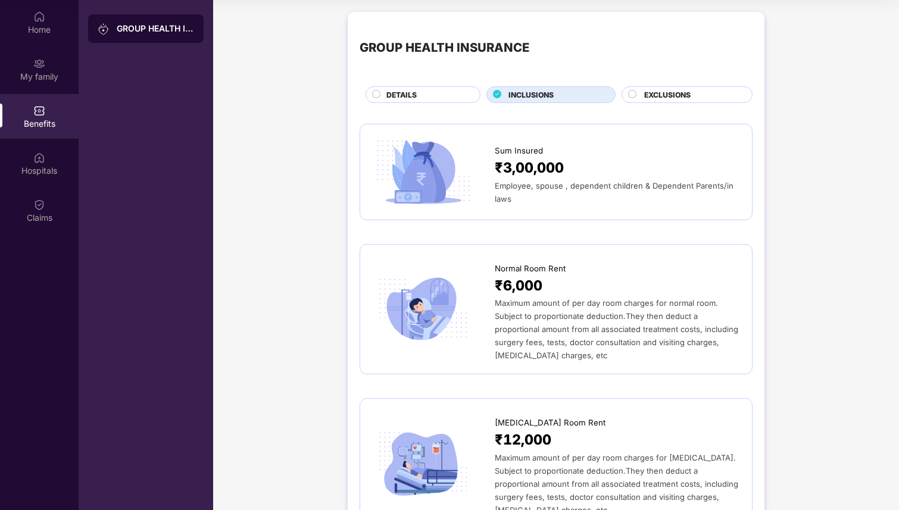
click at [566, 194] on div "Employee, spouse , dependent children & Dependent Parents/in laws" at bounding box center [617, 192] width 245 height 26
click at [591, 188] on span "Employee, spouse , dependent children & Dependent Parents/in laws" at bounding box center [614, 192] width 239 height 23
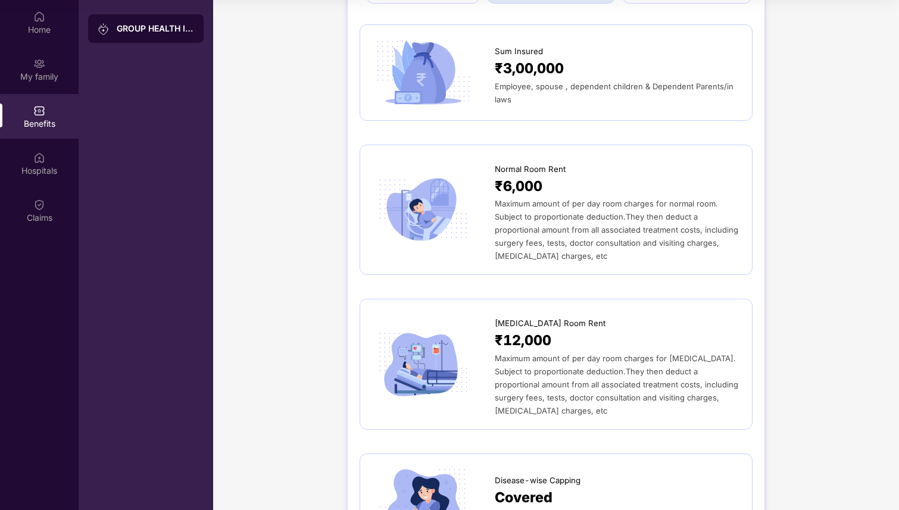
scroll to position [102, 0]
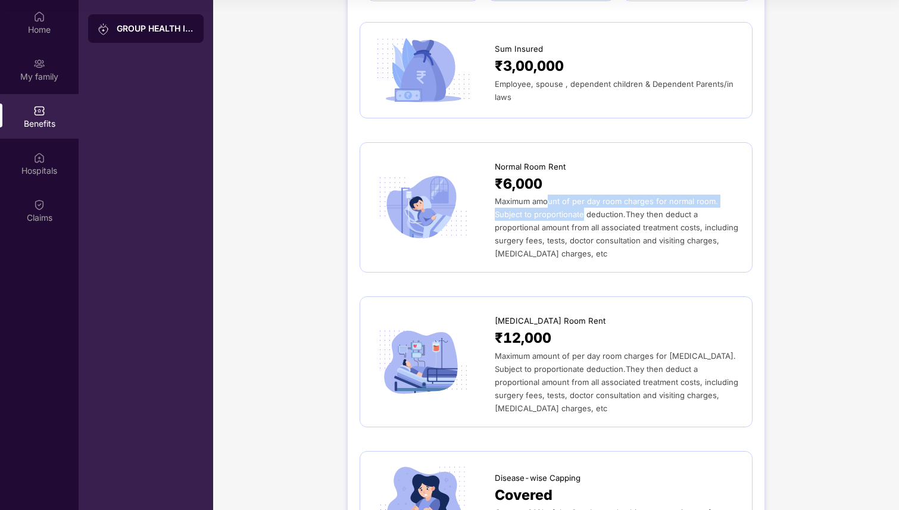
drag, startPoint x: 547, startPoint y: 207, endPoint x: 578, endPoint y: 208, distance: 31.0
click at [580, 208] on div "Maximum amount of per day room charges for normal room. Subject to proportionat…" at bounding box center [617, 227] width 245 height 65
click at [578, 258] on div "Maximum amount of per day room charges for normal room. Subject to proportionat…" at bounding box center [617, 227] width 245 height 65
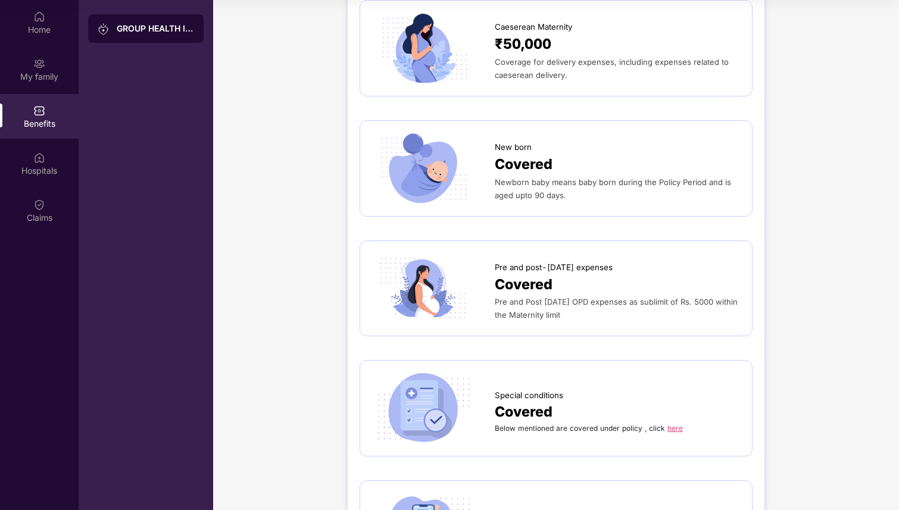
scroll to position [1781, 0]
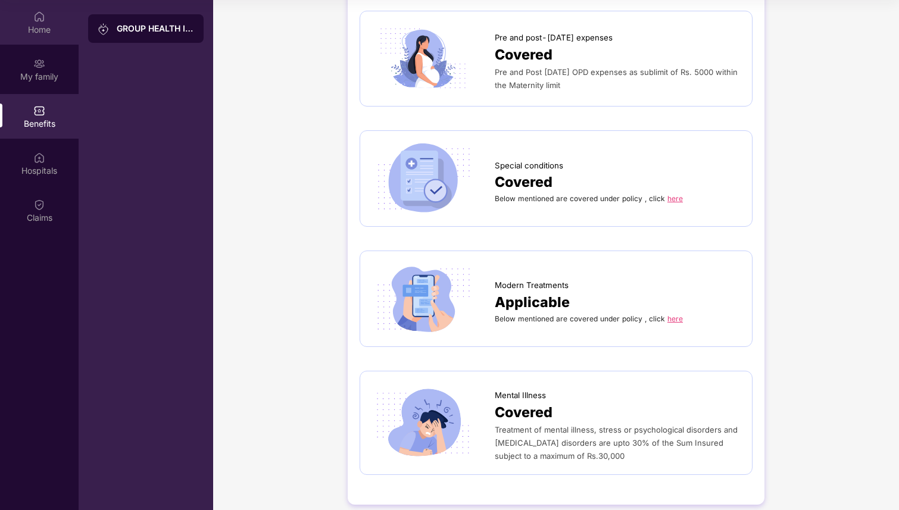
click at [50, 14] on div "Home" at bounding box center [39, 22] width 79 height 45
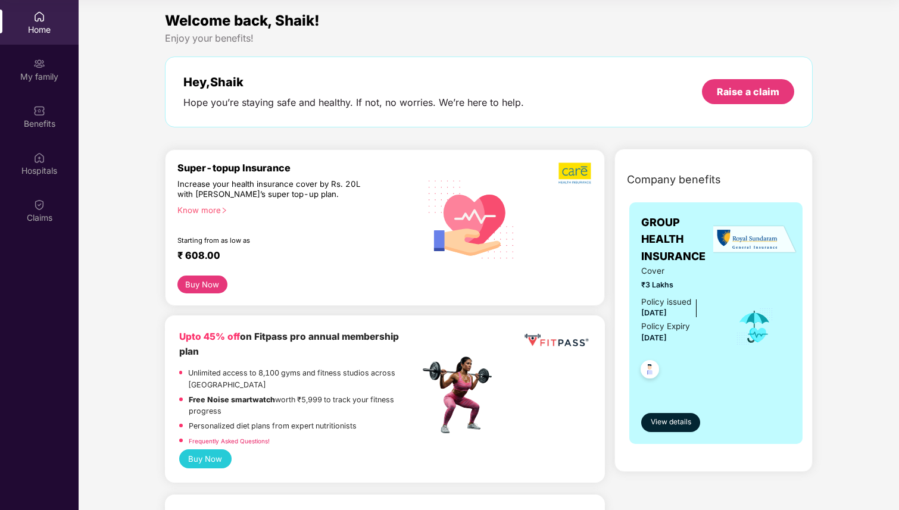
click at [277, 59] on div "Hey, [PERSON_NAME] you’re staying safe and healthy. If not, no worries. We’re h…" at bounding box center [489, 92] width 648 height 71
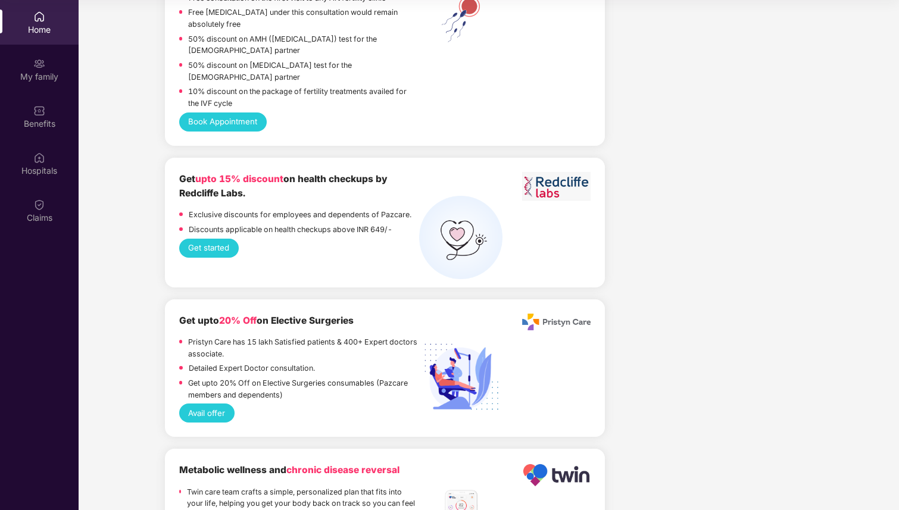
scroll to position [2035, 0]
